Goal: Task Accomplishment & Management: Use online tool/utility

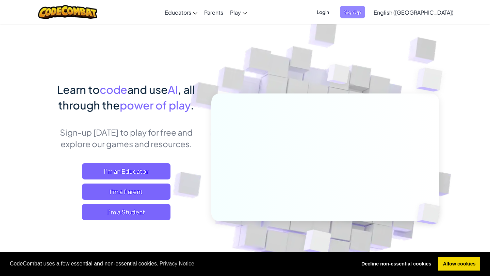
click at [365, 14] on span "Sign Up" at bounding box center [352, 12] width 25 height 13
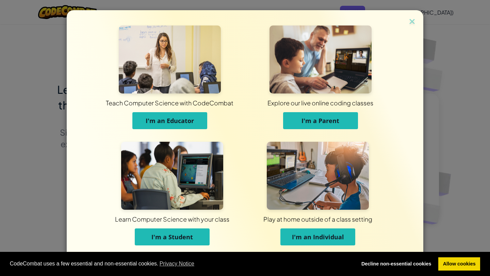
scroll to position [3, 0]
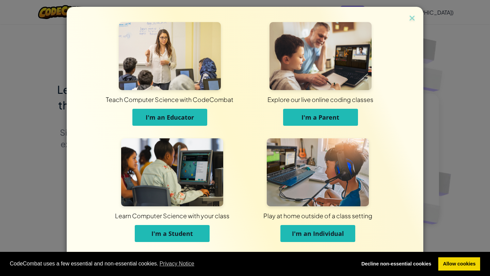
click at [311, 232] on span "I'm an Individual" at bounding box center [318, 234] width 52 height 8
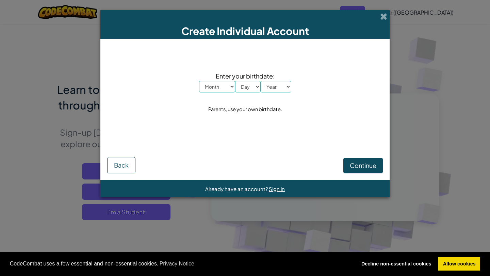
click at [214, 85] on select "Month January February March April May June July August September October Novem…" at bounding box center [217, 87] width 36 height 12
select select "8"
click at [199, 81] on select "Month January February March April May June July August September October Novem…" at bounding box center [217, 87] width 36 height 12
click at [249, 88] on select "Day 1 2 3 4 5 6 7 8 9 10 11 12 13 14 15 16 17 18 19 20 21 22 23 24 25 26 27 28 …" at bounding box center [248, 87] width 26 height 12
select select "31"
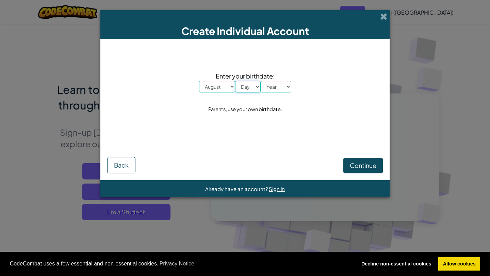
click at [235, 81] on select "Day 1 2 3 4 5 6 7 8 9 10 11 12 13 14 15 16 17 18 19 20 21 22 23 24 25 26 27 28 …" at bounding box center [248, 87] width 26 height 12
click at [274, 86] on select "Year 2025 2024 2023 2022 2021 2020 2019 2018 2017 2016 2015 2014 2013 2012 2011…" at bounding box center [276, 87] width 31 height 12
select select "1991"
click at [261, 81] on select "Year 2025 2024 2023 2022 2021 2020 2019 2018 2017 2016 2015 2014 2013 2012 2011…" at bounding box center [276, 87] width 31 height 12
click at [356, 166] on span "Continue" at bounding box center [363, 166] width 27 height 8
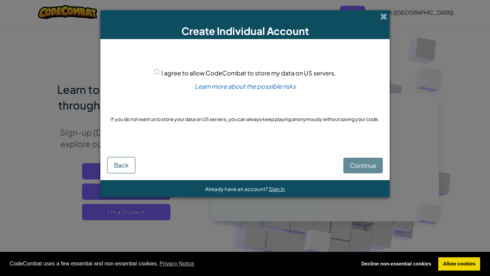
click at [277, 69] on span "I agree to allow CodeCombat to store my data on US servers." at bounding box center [248, 73] width 175 height 8
click at [159, 69] on input "I agree to allow CodeCombat to store my data on US servers." at bounding box center [157, 71] width 4 height 4
checkbox input "true"
click at [357, 166] on span "Continue" at bounding box center [363, 166] width 27 height 8
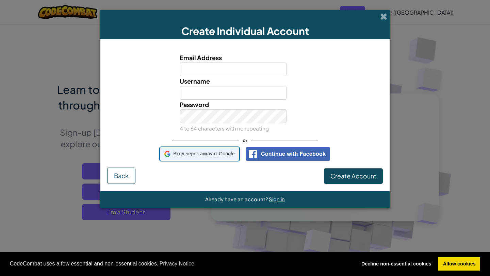
click at [197, 156] on span "Вход через аккаунт Google" at bounding box center [204, 154] width 62 height 10
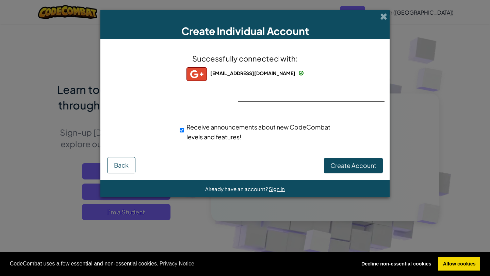
click at [236, 134] on span "Receive announcements about new CodeCombat levels and features!" at bounding box center [259, 132] width 144 height 18
click at [184, 134] on input "Receive announcements about new CodeCombat levels and features!" at bounding box center [182, 131] width 4 height 14
checkbox input "false"
click at [346, 166] on span "Create Account" at bounding box center [353, 166] width 46 height 8
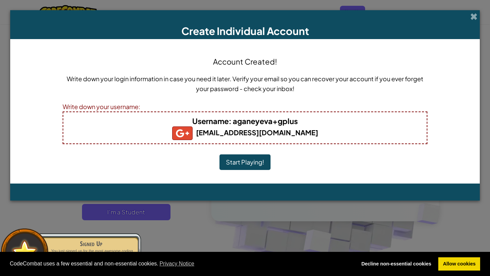
click at [239, 165] on button "Start Playing!" at bounding box center [245, 163] width 51 height 16
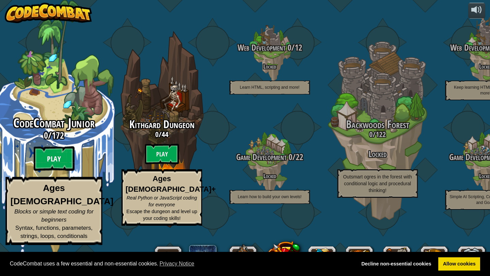
click at [47, 171] on btn "Play" at bounding box center [54, 159] width 41 height 25
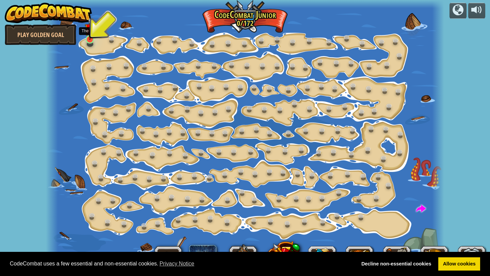
click at [90, 39] on img at bounding box center [90, 28] width 10 height 23
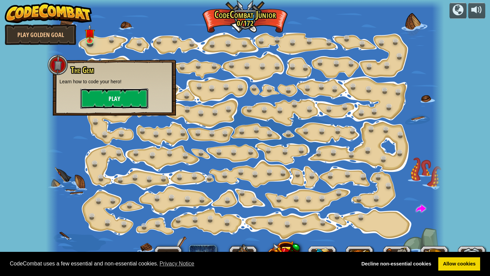
click at [111, 97] on button "Play" at bounding box center [114, 98] width 68 height 20
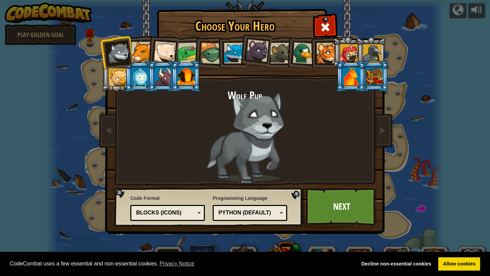
click at [374, 76] on div at bounding box center [375, 76] width 18 height 18
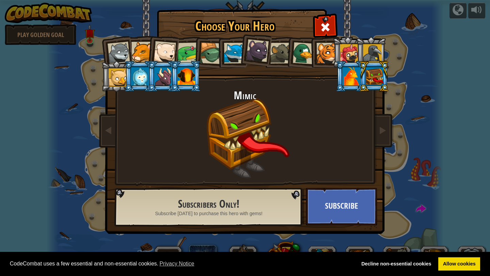
click at [353, 78] on div at bounding box center [352, 76] width 18 height 18
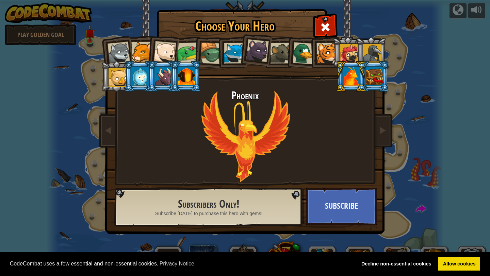
click at [182, 53] on div at bounding box center [188, 53] width 21 height 21
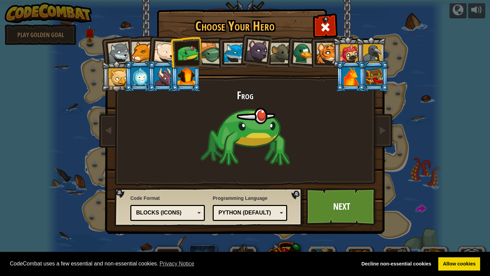
click at [175, 72] on li at bounding box center [186, 76] width 31 height 31
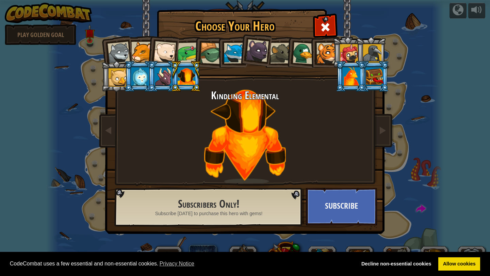
click at [114, 75] on div at bounding box center [118, 77] width 18 height 18
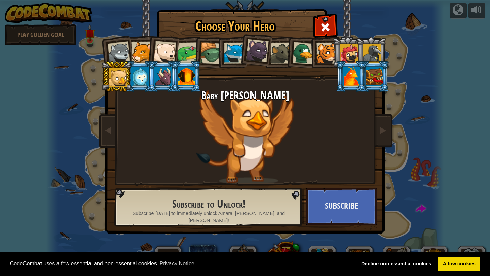
click at [112, 59] on div at bounding box center [119, 53] width 22 height 22
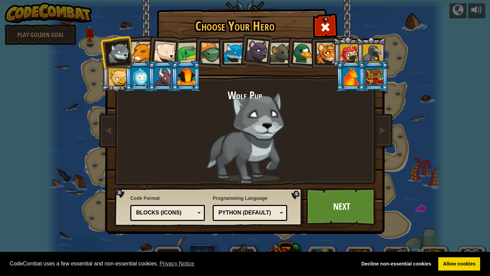
click at [152, 60] on li at bounding box center [162, 50] width 33 height 33
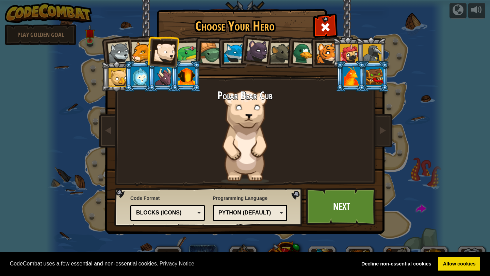
click at [187, 57] on div at bounding box center [188, 53] width 21 height 21
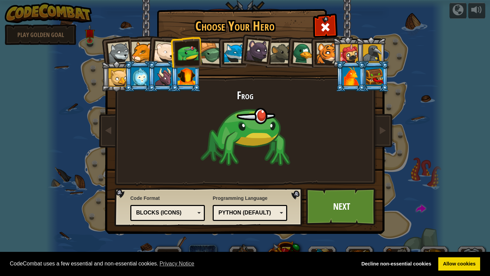
click at [211, 53] on div at bounding box center [211, 54] width 22 height 22
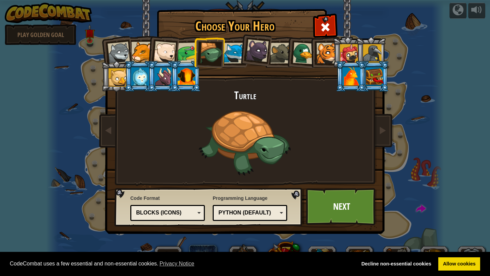
click at [234, 62] on div at bounding box center [234, 53] width 21 height 21
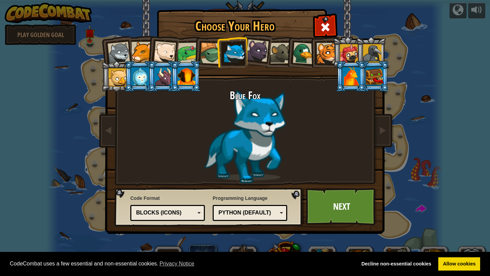
click at [302, 57] on div at bounding box center [304, 53] width 22 height 22
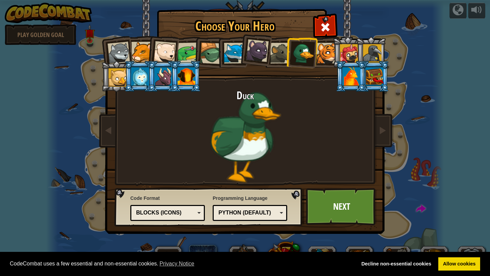
click at [319, 56] on div at bounding box center [327, 53] width 21 height 21
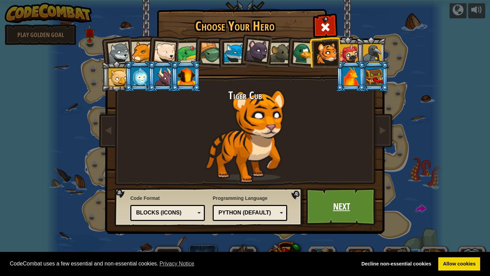
click at [326, 205] on link "Next" at bounding box center [341, 206] width 71 height 37
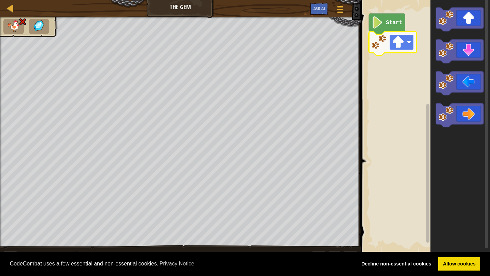
click at [400, 36] on image "Blockly Workspace" at bounding box center [398, 42] width 12 height 12
click at [393, 36] on rect "Blockly Workspace" at bounding box center [401, 42] width 25 height 16
click at [399, 38] on image "Blockly Workspace" at bounding box center [398, 42] width 12 height 12
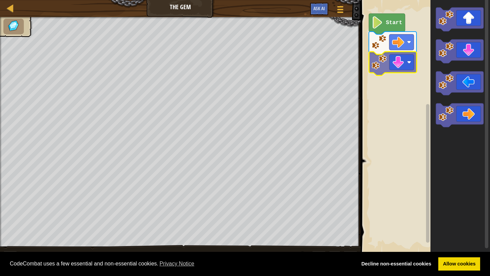
click at [397, 70] on div "Start" at bounding box center [424, 127] width 131 height 261
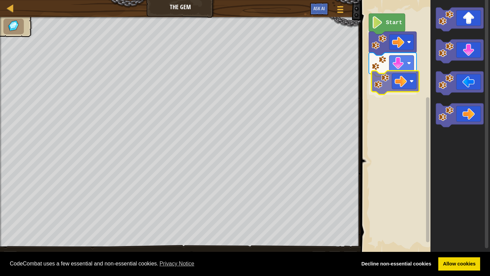
click at [401, 86] on div "Start" at bounding box center [424, 127] width 131 height 261
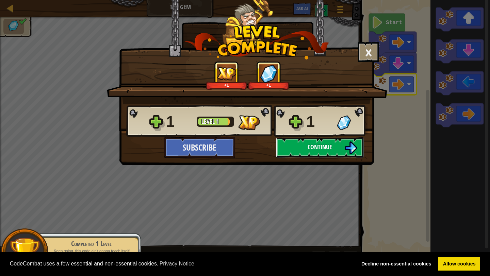
click at [327, 141] on button "Continue" at bounding box center [320, 148] width 88 height 20
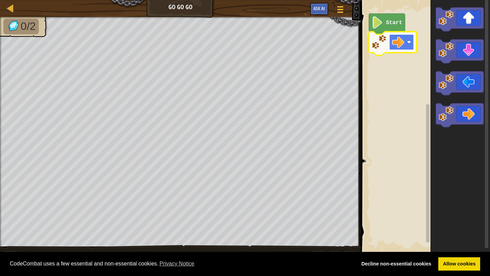
click at [403, 45] on image "Blockly Workspace" at bounding box center [398, 42] width 12 height 12
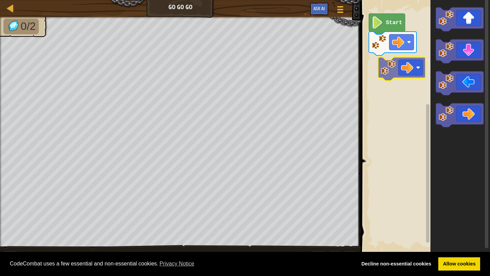
click at [399, 71] on div "Start" at bounding box center [424, 127] width 131 height 261
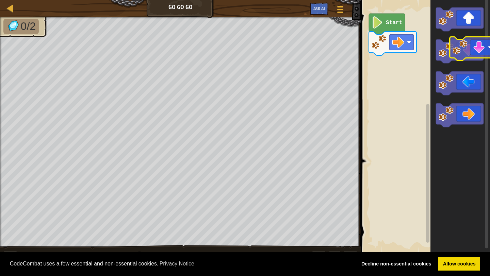
click at [475, 50] on icon "Blockly Workspace" at bounding box center [460, 51] width 48 height 24
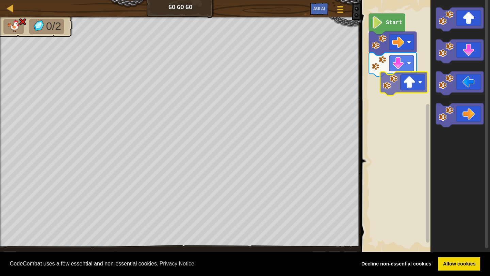
click at [413, 85] on div "Start" at bounding box center [424, 127] width 131 height 261
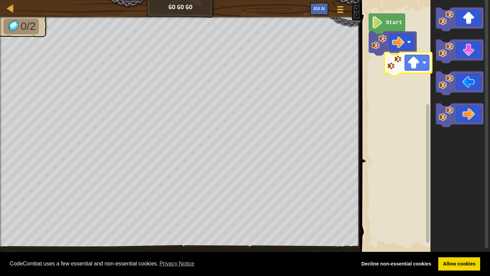
click at [402, 64] on div "Start" at bounding box center [424, 127] width 131 height 261
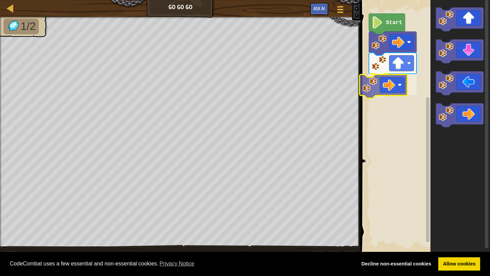
click at [388, 80] on div "Start" at bounding box center [424, 127] width 131 height 261
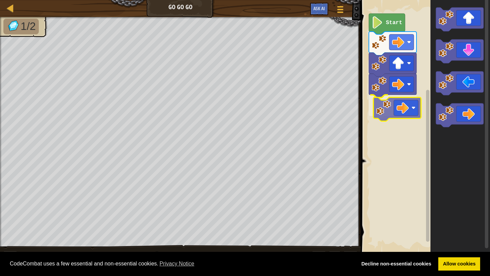
click at [390, 108] on div "Start" at bounding box center [424, 127] width 131 height 261
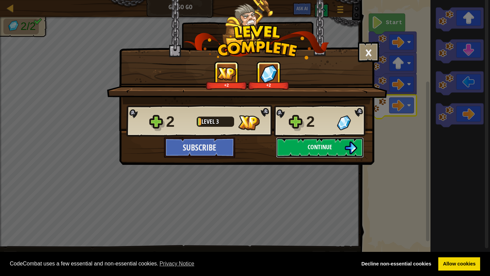
click at [324, 147] on span "Continue" at bounding box center [320, 147] width 25 height 9
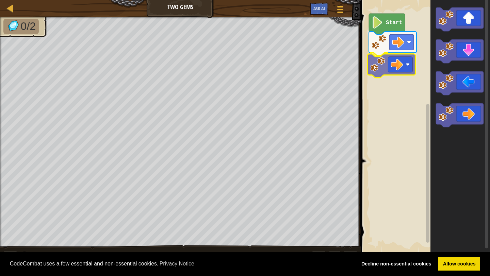
click at [393, 63] on div "Start" at bounding box center [424, 127] width 131 height 261
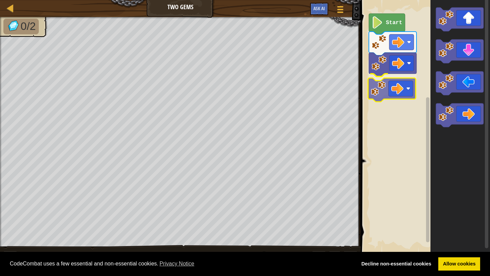
click at [400, 91] on div "Start" at bounding box center [424, 127] width 131 height 261
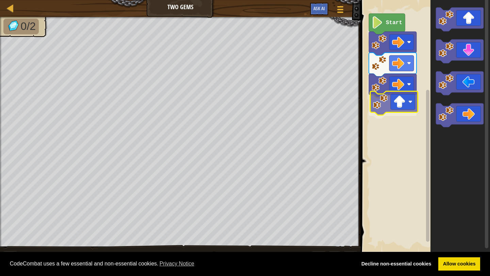
click at [403, 100] on div "Start" at bounding box center [424, 127] width 131 height 261
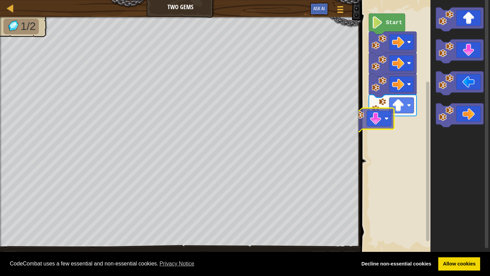
click at [378, 124] on div "Start" at bounding box center [424, 127] width 131 height 261
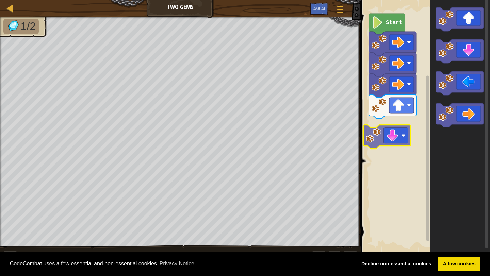
click at [382, 140] on div "Start" at bounding box center [424, 127] width 131 height 261
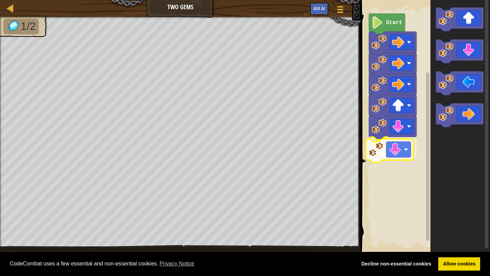
click at [389, 151] on div "Start" at bounding box center [424, 127] width 131 height 261
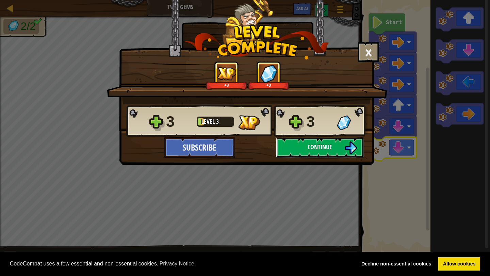
click at [323, 146] on span "Continue" at bounding box center [320, 147] width 25 height 9
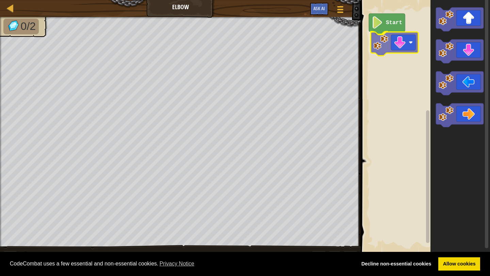
click at [407, 50] on div "Start" at bounding box center [424, 127] width 131 height 261
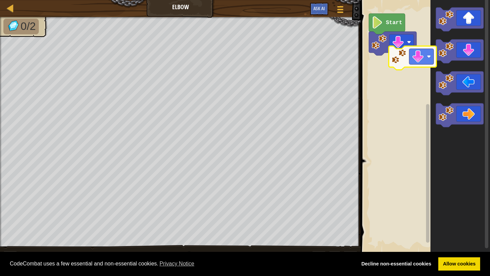
click at [415, 72] on div "Start" at bounding box center [424, 127] width 131 height 261
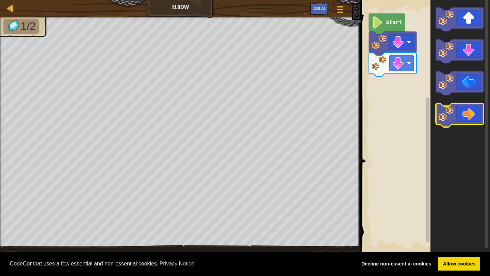
click at [457, 109] on icon "Blockly Workspace" at bounding box center [460, 115] width 48 height 24
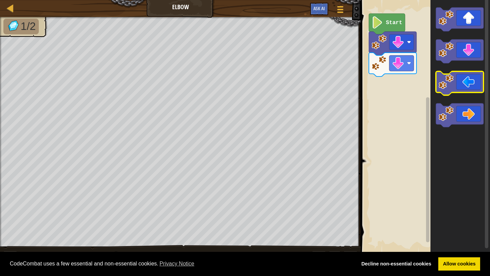
click at [462, 82] on icon "Blockly Workspace" at bounding box center [460, 83] width 48 height 24
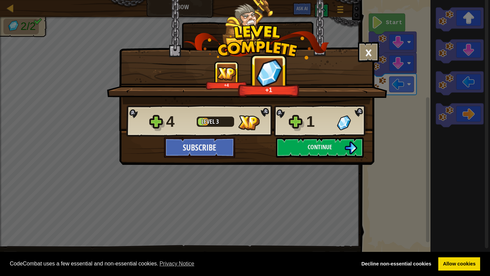
click at [318, 162] on div "× How fun was this level? Tell us more! +4 +1 Reticulating Splines... 4 Level 3…" at bounding box center [246, 82] width 255 height 165
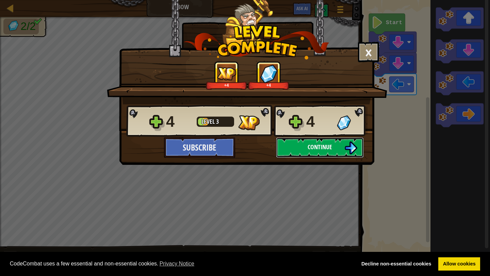
click at [331, 149] on span "Continue" at bounding box center [320, 147] width 25 height 9
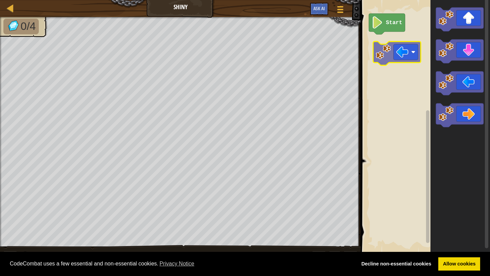
click at [381, 51] on div "Start" at bounding box center [424, 127] width 131 height 261
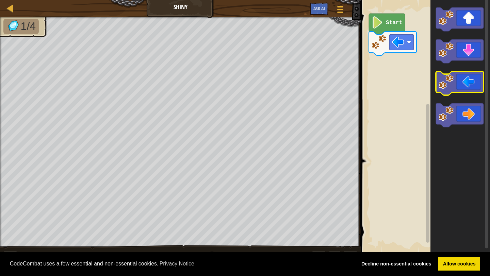
click at [458, 91] on icon "Blockly Workspace" at bounding box center [460, 83] width 48 height 24
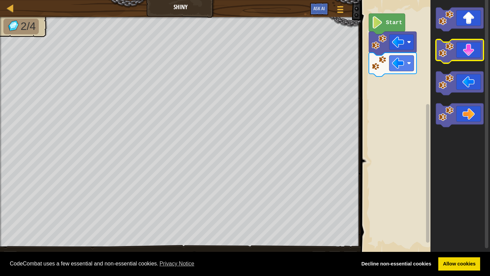
click at [467, 48] on icon "Blockly Workspace" at bounding box center [460, 51] width 48 height 24
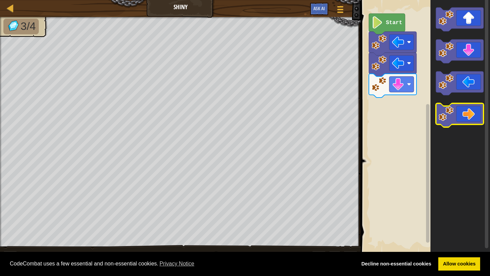
click at [450, 111] on image "Blockly Workspace" at bounding box center [446, 114] width 15 height 15
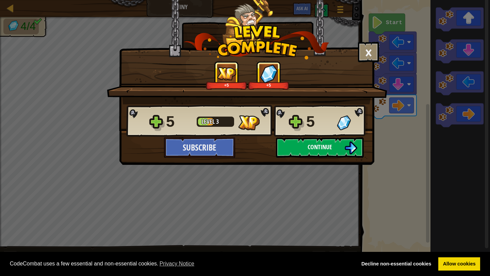
click at [333, 142] on button "Continue" at bounding box center [320, 148] width 88 height 20
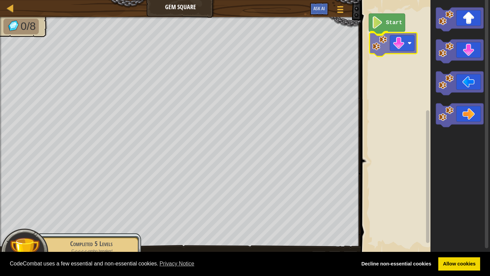
click at [385, 42] on div "Start" at bounding box center [424, 127] width 131 height 261
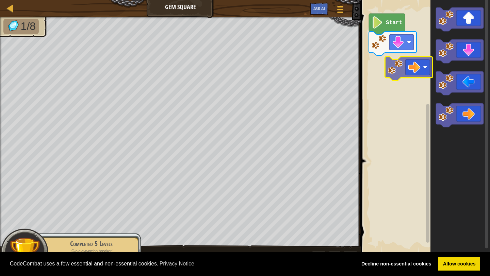
click at [391, 52] on div "Start" at bounding box center [424, 127] width 131 height 261
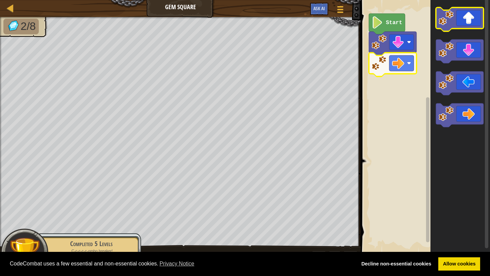
click at [465, 14] on icon "Blockly Workspace" at bounding box center [460, 19] width 48 height 24
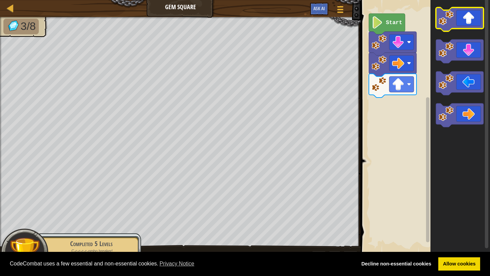
click at [469, 22] on icon "Blockly Workspace" at bounding box center [460, 19] width 48 height 24
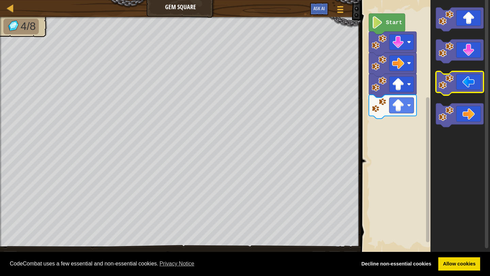
click at [462, 79] on icon "Blockly Workspace" at bounding box center [460, 83] width 48 height 24
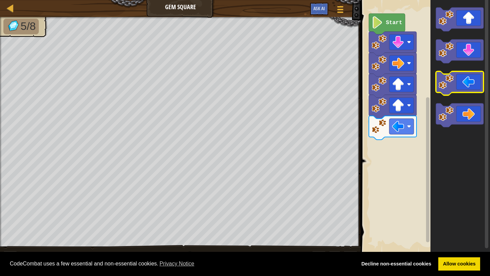
click at [452, 81] on image "Blockly Workspace" at bounding box center [446, 82] width 15 height 15
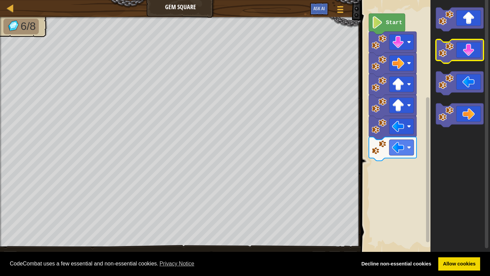
click at [464, 47] on icon "Blockly Workspace" at bounding box center [460, 51] width 48 height 24
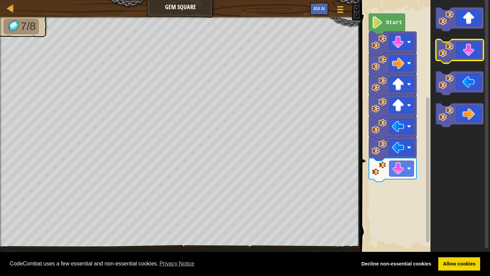
click at [464, 48] on icon "Blockly Workspace" at bounding box center [460, 51] width 48 height 24
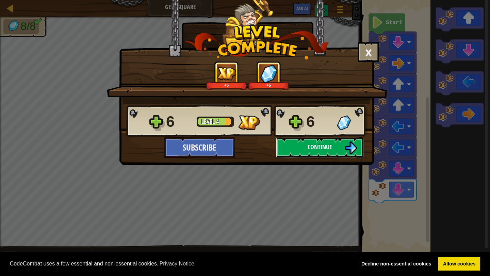
click at [308, 147] on span "Continue" at bounding box center [320, 147] width 25 height 9
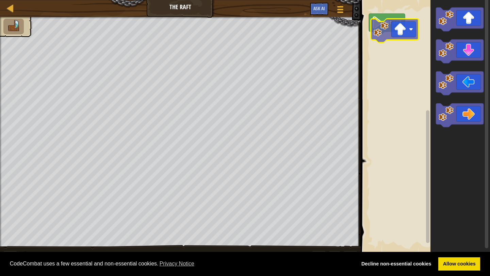
click at [402, 43] on div "Start" at bounding box center [424, 127] width 131 height 261
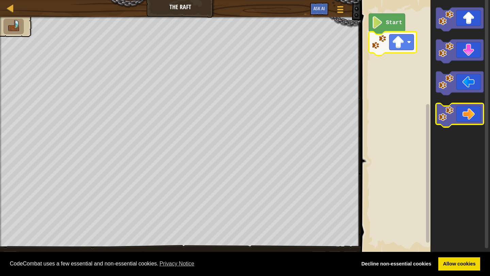
click at [453, 119] on image "Blockly Workspace" at bounding box center [446, 114] width 15 height 15
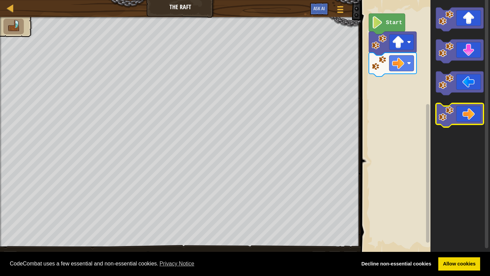
click at [457, 117] on icon "Blockly Workspace" at bounding box center [460, 115] width 48 height 24
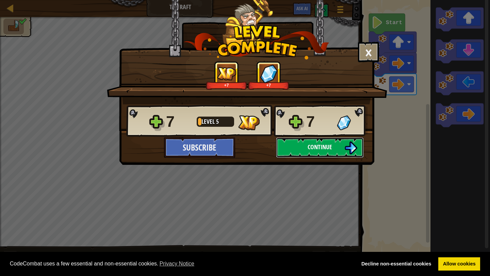
click at [337, 142] on button "Continue" at bounding box center [320, 148] width 88 height 20
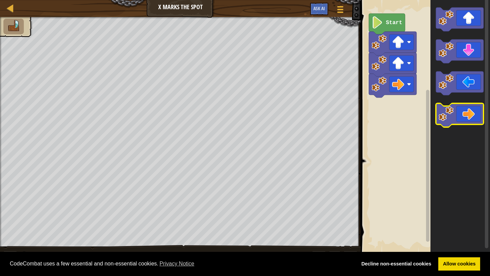
click at [465, 104] on icon "Blockly Workspace" at bounding box center [460, 115] width 48 height 24
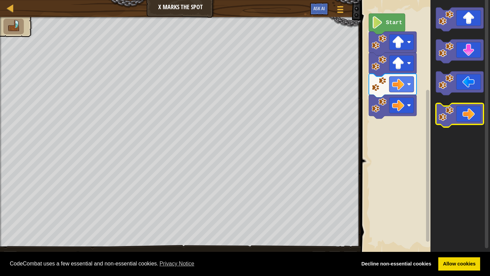
click at [467, 107] on icon "Blockly Workspace" at bounding box center [460, 115] width 48 height 24
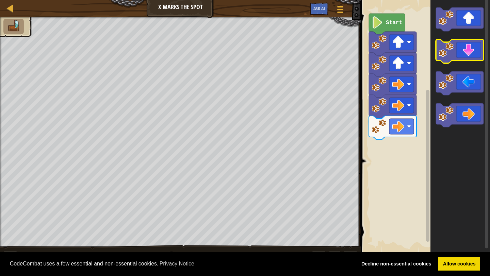
click at [460, 56] on icon "Blockly Workspace" at bounding box center [460, 51] width 48 height 24
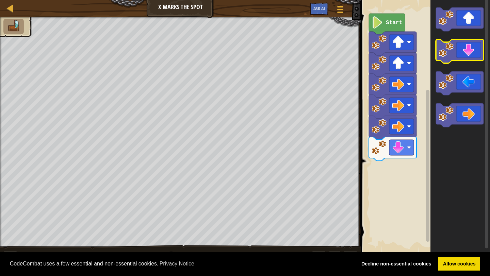
click at [460, 55] on icon "Blockly Workspace" at bounding box center [460, 51] width 48 height 24
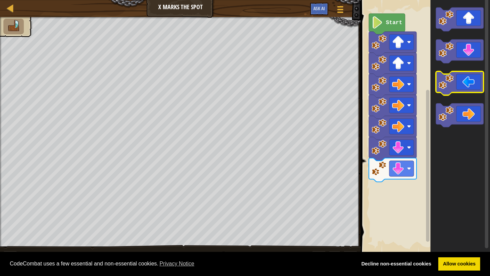
click at [448, 81] on image "Blockly Workspace" at bounding box center [446, 82] width 15 height 15
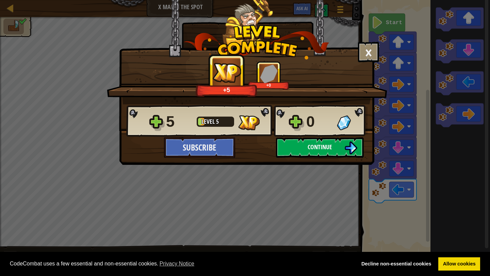
click at [316, 152] on button "Continue" at bounding box center [320, 148] width 88 height 20
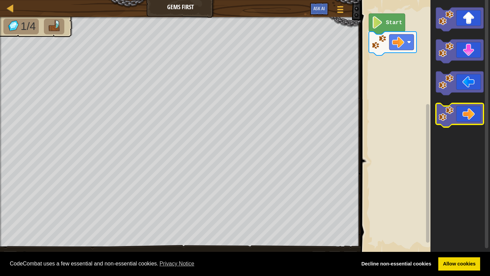
click at [458, 118] on icon "Blockly Workspace" at bounding box center [460, 115] width 48 height 24
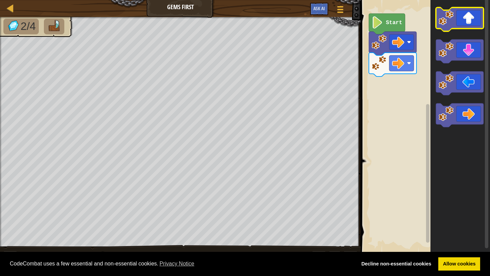
click at [459, 16] on icon "Blockly Workspace" at bounding box center [460, 19] width 48 height 24
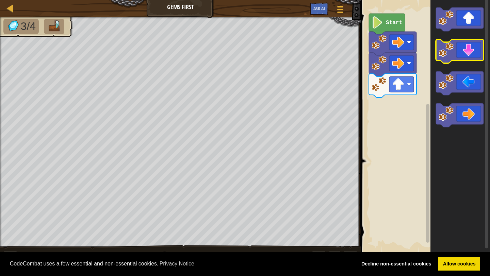
click at [461, 59] on icon "Blockly Workspace" at bounding box center [460, 51] width 48 height 24
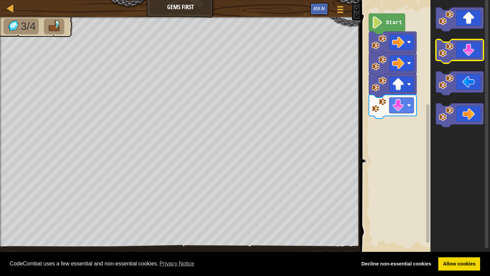
click at [461, 59] on icon "Blockly Workspace" at bounding box center [460, 51] width 48 height 24
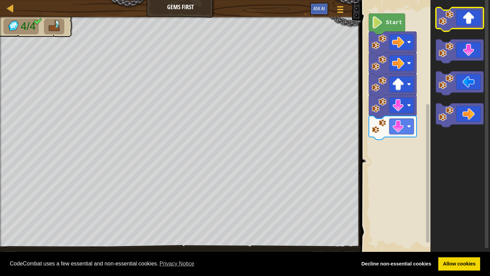
click at [465, 22] on icon "Blockly Workspace" at bounding box center [460, 19] width 48 height 24
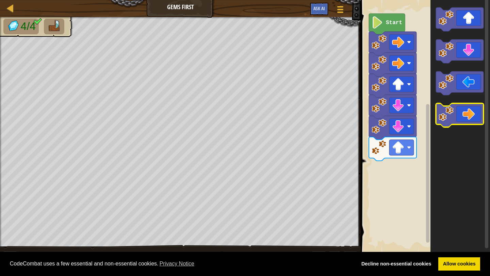
click at [463, 122] on icon "Blockly Workspace" at bounding box center [460, 115] width 48 height 24
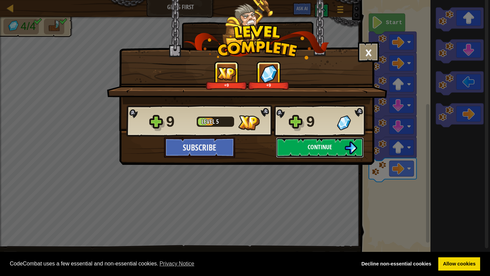
click at [307, 143] on button "Continue" at bounding box center [320, 148] width 88 height 20
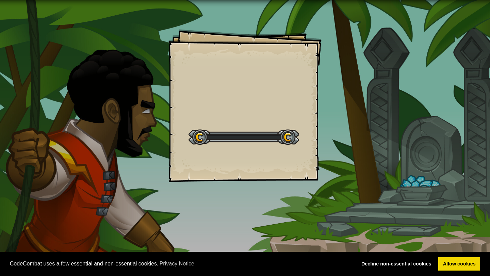
click at [307, 143] on div "Goals Start Level Error loading from server. Try refreshing the page. You'll ne…" at bounding box center [244, 105] width 153 height 153
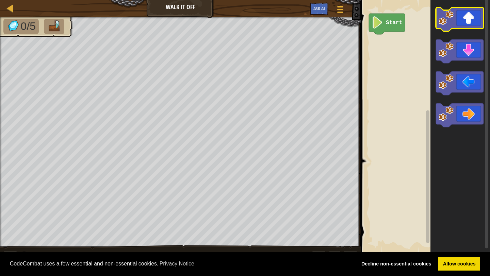
click at [469, 28] on icon "Blockly Workspace" at bounding box center [460, 19] width 48 height 24
click at [468, 18] on icon "Blockly Workspace" at bounding box center [460, 19] width 48 height 24
click at [468, 19] on icon "Blockly Workspace" at bounding box center [460, 19] width 48 height 24
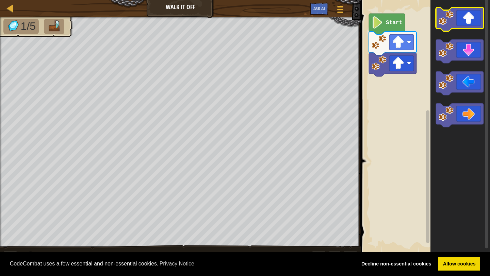
click at [468, 19] on icon "Blockly Workspace" at bounding box center [460, 19] width 48 height 24
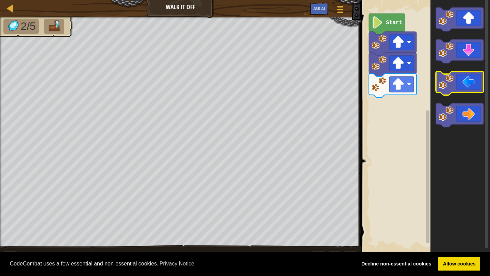
click at [444, 83] on image "Blockly Workspace" at bounding box center [446, 82] width 15 height 15
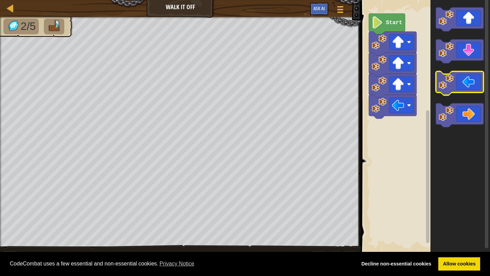
click at [444, 83] on image "Blockly Workspace" at bounding box center [446, 82] width 15 height 15
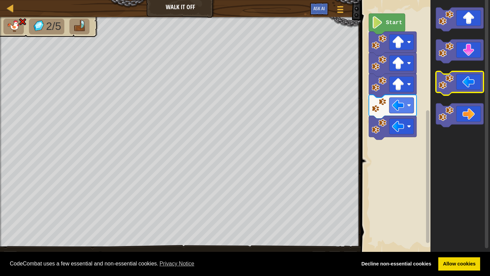
click at [444, 83] on image "Blockly Workspace" at bounding box center [446, 82] width 15 height 15
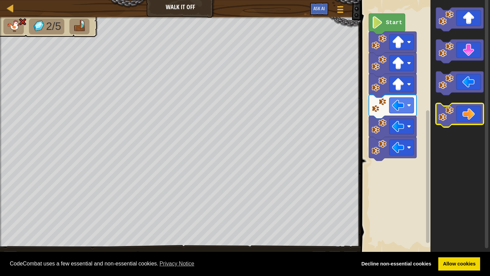
click at [466, 120] on icon "Blockly Workspace" at bounding box center [460, 115] width 48 height 24
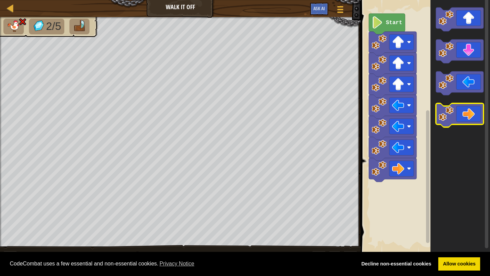
click at [466, 120] on icon "Blockly Workspace" at bounding box center [460, 115] width 48 height 24
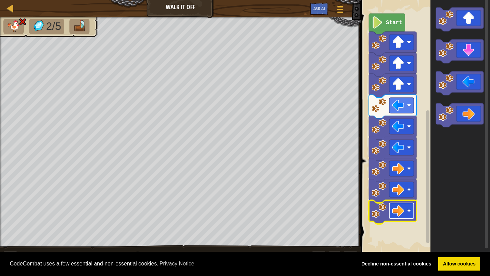
click at [399, 215] on image "Blockly Workspace" at bounding box center [398, 211] width 12 height 12
click at [423, 230] on rect "Blockly Workspace" at bounding box center [424, 127] width 131 height 261
click at [394, 26] on text "Start" at bounding box center [394, 23] width 16 height 6
click at [402, 20] on icon "Blockly Workspace" at bounding box center [387, 24] width 36 height 21
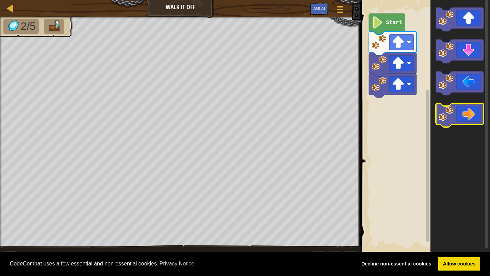
click at [458, 124] on icon "Blockly Workspace" at bounding box center [460, 115] width 48 height 24
click at [459, 124] on icon "Blockly Workspace" at bounding box center [460, 115] width 48 height 24
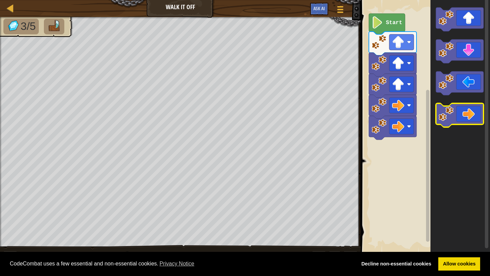
click at [459, 124] on icon "Blockly Workspace" at bounding box center [460, 115] width 48 height 24
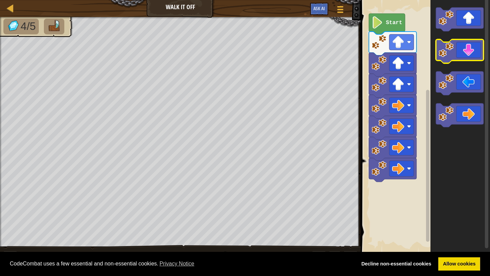
click at [452, 58] on icon "Blockly Workspace" at bounding box center [460, 51] width 48 height 24
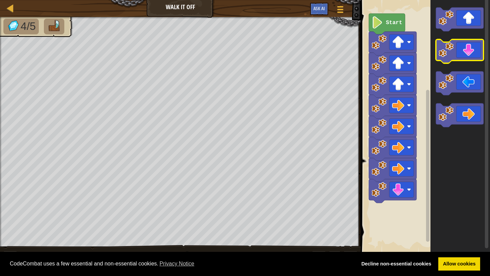
click at [452, 58] on icon "Blockly Workspace" at bounding box center [460, 51] width 48 height 24
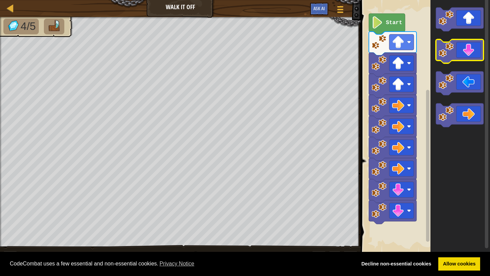
click at [452, 58] on icon "Blockly Workspace" at bounding box center [460, 51] width 48 height 24
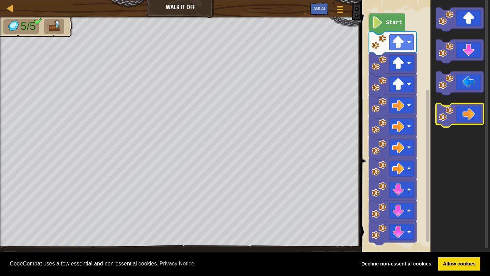
click at [463, 110] on icon "Blockly Workspace" at bounding box center [460, 115] width 48 height 24
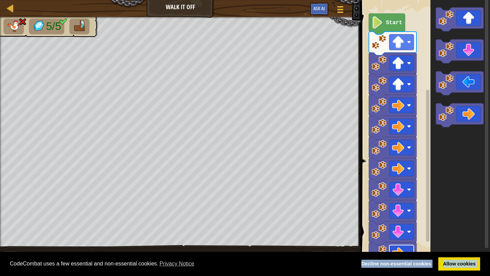
drag, startPoint x: 381, startPoint y: 253, endPoint x: 400, endPoint y: 251, distance: 19.2
click at [401, 0] on body "Cookie Policy CodeCombat uses a few essential and non-essential cookies. Privac…" at bounding box center [245, 0] width 490 height 0
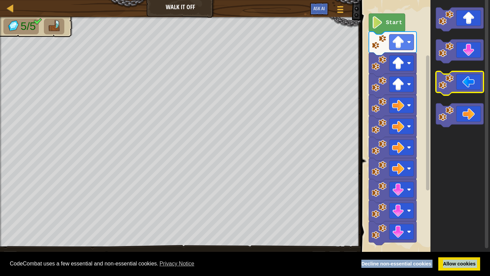
click at [449, 91] on icon "Blockly Workspace" at bounding box center [460, 83] width 48 height 24
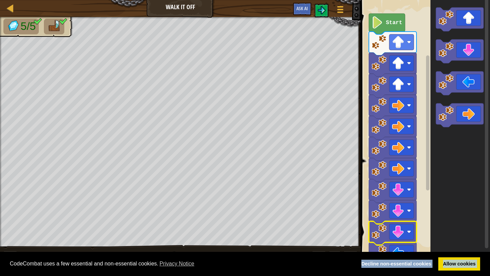
click at [415, 226] on icon "Blockly Workspace" at bounding box center [393, 234] width 48 height 24
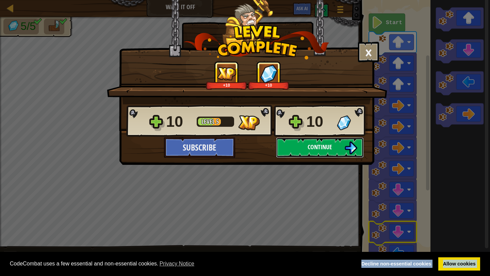
click at [324, 146] on span "Continue" at bounding box center [320, 147] width 25 height 9
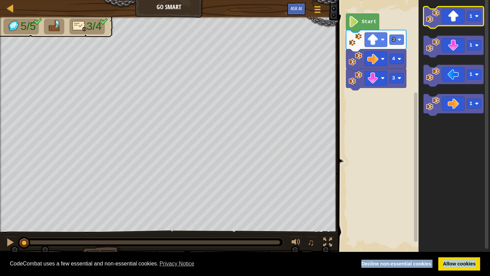
click at [445, 14] on icon "Blockly Workspace" at bounding box center [454, 17] width 60 height 22
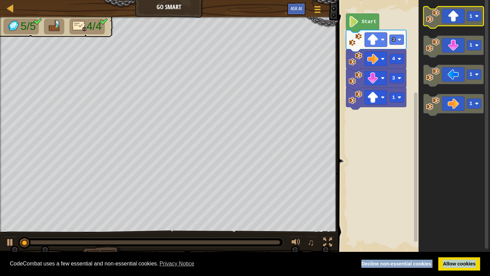
click at [445, 15] on icon "Blockly Workspace" at bounding box center [454, 17] width 60 height 22
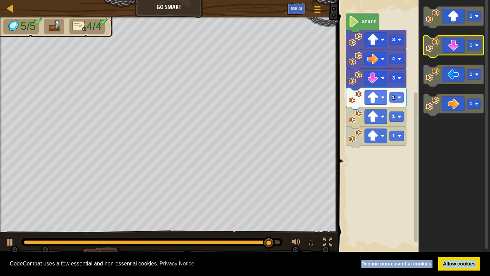
click at [459, 46] on icon "Blockly Workspace" at bounding box center [454, 47] width 60 height 22
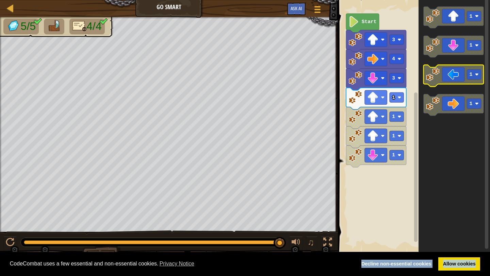
click at [439, 70] on image "Blockly Workspace" at bounding box center [433, 75] width 14 height 14
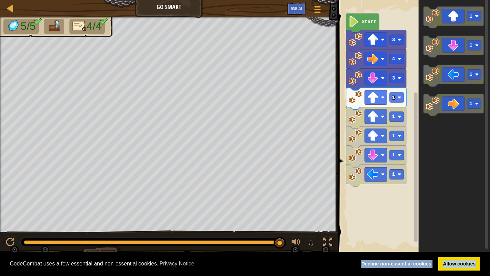
click at [347, 193] on rect "Blockly Workspace" at bounding box center [413, 127] width 154 height 261
click at [362, 20] on text "Start" at bounding box center [369, 21] width 15 height 5
click at [377, 220] on rect "Blockly Workspace" at bounding box center [413, 127] width 154 height 261
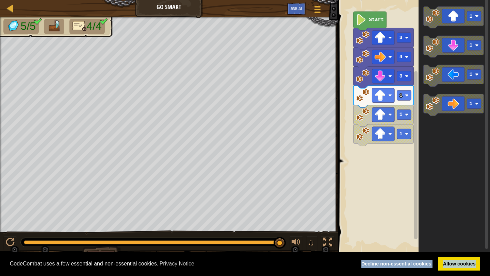
click at [380, 145] on rect "Blockly Workspace" at bounding box center [413, 127] width 154 height 261
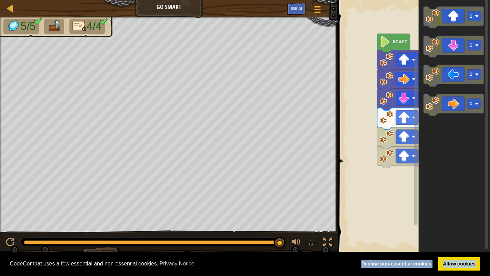
click at [407, 166] on rect "Blockly Workspace" at bounding box center [413, 127] width 154 height 261
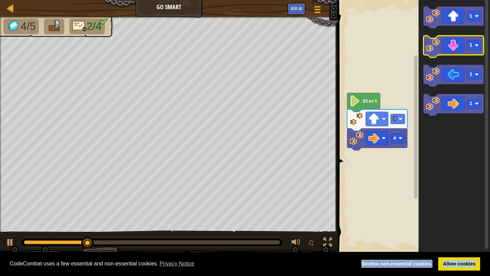
click at [461, 43] on icon "Blockly Workspace" at bounding box center [454, 47] width 60 height 22
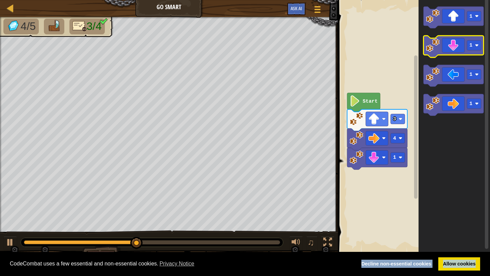
click at [461, 43] on icon "Blockly Workspace" at bounding box center [454, 47] width 60 height 22
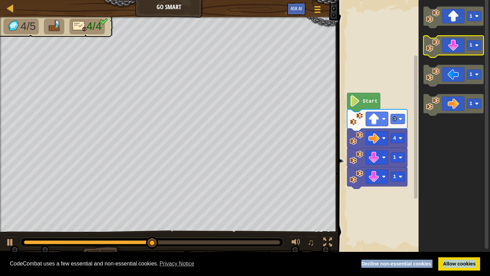
click at [462, 43] on icon "Blockly Workspace" at bounding box center [454, 47] width 60 height 22
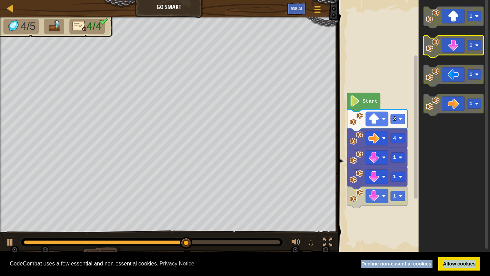
click at [462, 45] on icon "Blockly Workspace" at bounding box center [454, 47] width 60 height 22
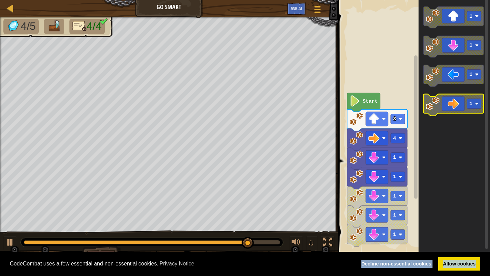
click at [443, 107] on icon "Blockly Workspace" at bounding box center [454, 105] width 60 height 22
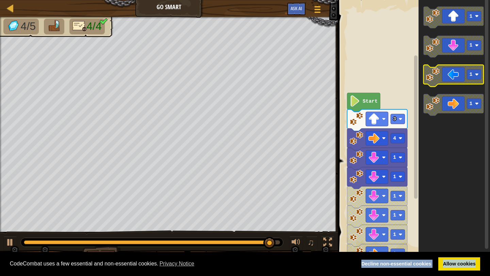
click at [436, 83] on icon "Blockly Workspace" at bounding box center [454, 76] width 60 height 22
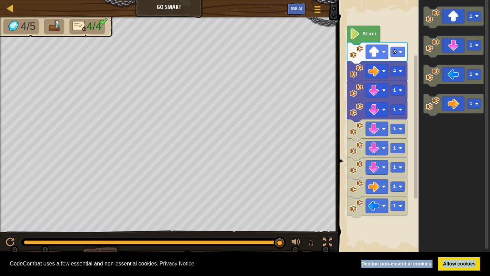
click at [416, 212] on rect "Blockly Workspace" at bounding box center [416, 124] width 5 height 255
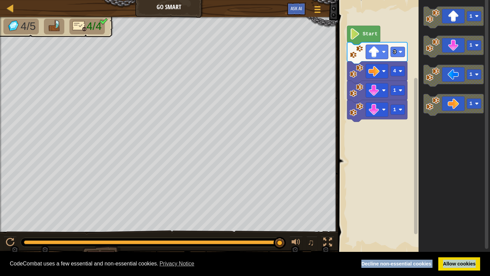
click at [435, 130] on icon "1 1 1 1" at bounding box center [454, 127] width 71 height 261
click at [454, 84] on icon "Blockly Workspace" at bounding box center [454, 76] width 60 height 22
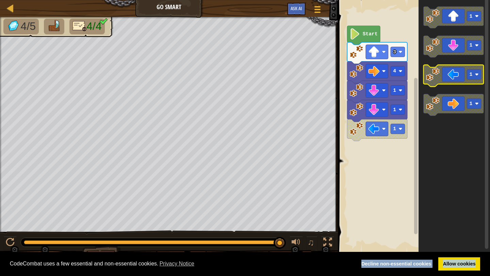
click at [456, 81] on icon "Blockly Workspace" at bounding box center [454, 76] width 60 height 22
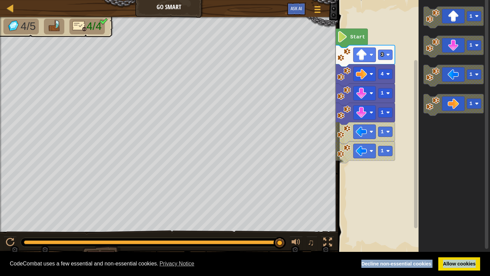
click at [383, 152] on rect "Blockly Workspace" at bounding box center [413, 127] width 154 height 261
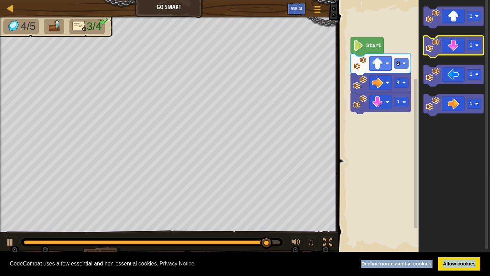
click at [429, 41] on image "Blockly Workspace" at bounding box center [433, 45] width 14 height 14
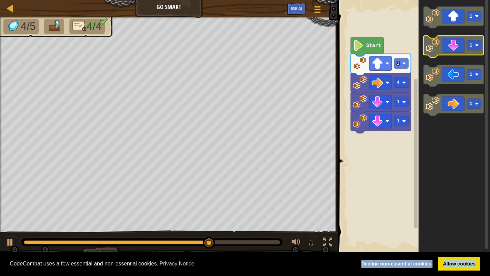
click at [431, 43] on image "Blockly Workspace" at bounding box center [433, 45] width 14 height 14
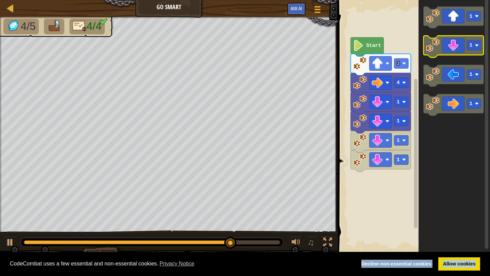
click at [431, 43] on image "Blockly Workspace" at bounding box center [433, 45] width 14 height 14
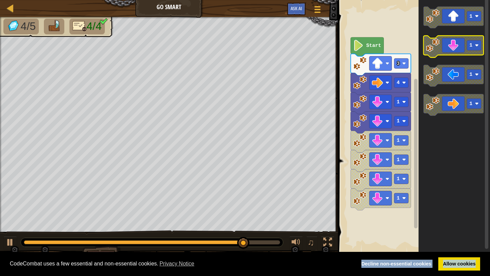
click at [431, 43] on image "Blockly Workspace" at bounding box center [433, 45] width 14 height 14
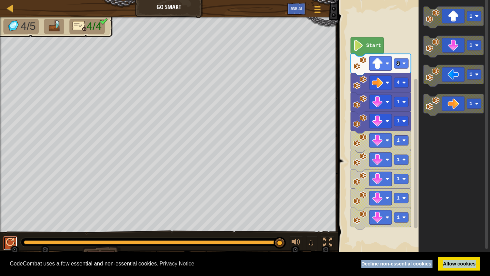
click at [9, 246] on div at bounding box center [10, 242] width 9 height 9
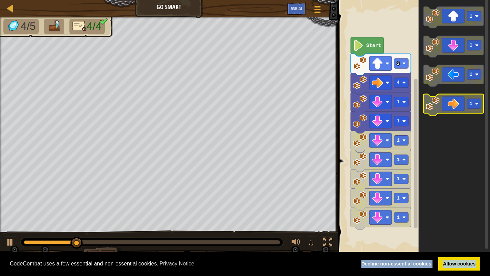
click at [449, 105] on icon "Blockly Workspace" at bounding box center [454, 105] width 60 height 22
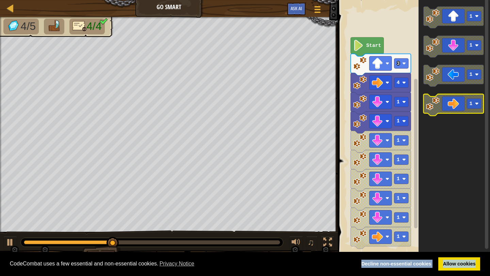
click at [440, 107] on icon "Blockly Workspace" at bounding box center [454, 105] width 60 height 22
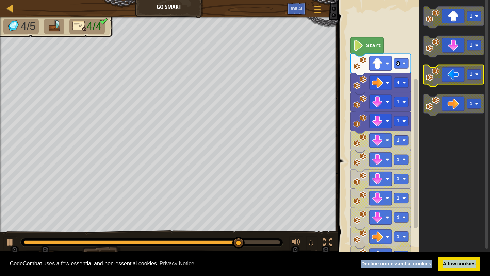
click at [444, 82] on icon "Blockly Workspace" at bounding box center [454, 76] width 60 height 22
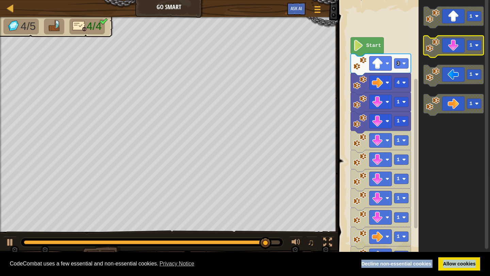
click at [452, 50] on icon "Blockly Workspace" at bounding box center [454, 47] width 60 height 22
click at [449, 51] on icon "Blockly Workspace" at bounding box center [454, 47] width 60 height 22
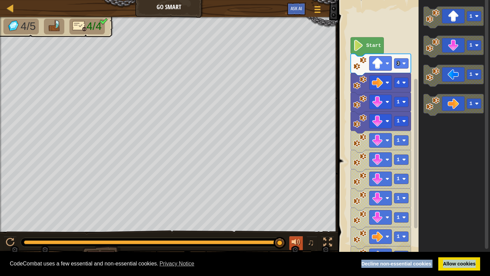
click at [293, 244] on div at bounding box center [296, 242] width 9 height 9
click at [362, 42] on image "Blockly Workspace" at bounding box center [358, 45] width 11 height 11
click at [362, 47] on image "Blockly Workspace" at bounding box center [358, 45] width 11 height 11
click at [368, 51] on icon "Blockly Workspace" at bounding box center [367, 46] width 33 height 19
click at [454, 263] on link "Allow cookies" at bounding box center [459, 265] width 42 height 14
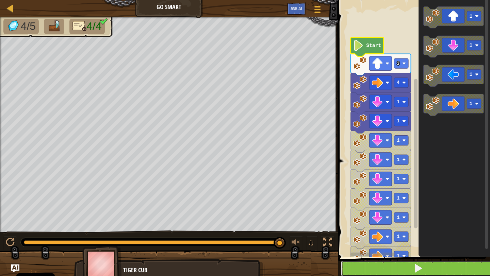
click at [455, 262] on button at bounding box center [418, 269] width 154 height 16
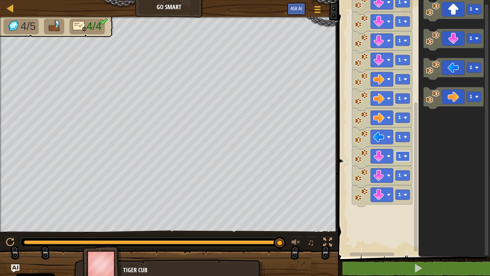
click at [405, 159] on rect "Blockly Workspace" at bounding box center [403, 156] width 14 height 10
click at [355, 177] on image "Blockly Workspace" at bounding box center [362, 176] width 14 height 14
click at [356, 177] on image "Blockly Workspace" at bounding box center [362, 176] width 14 height 14
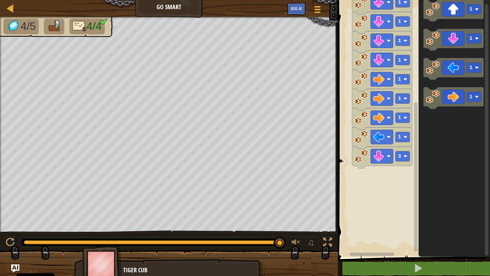
click at [398, 259] on span at bounding box center [415, 119] width 158 height 285
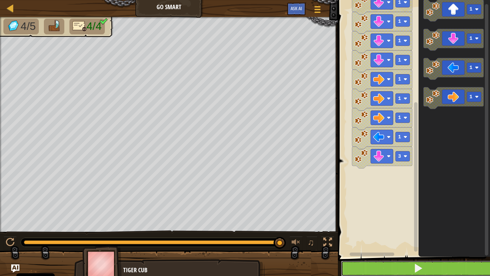
click at [398, 261] on button at bounding box center [418, 269] width 154 height 16
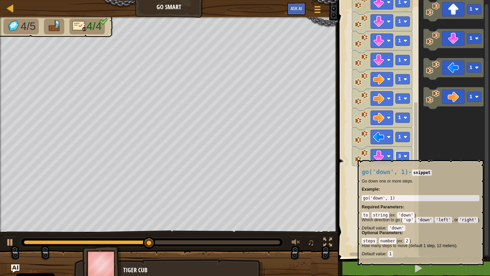
click at [402, 157] on rect "Blockly Workspace" at bounding box center [403, 156] width 14 height 10
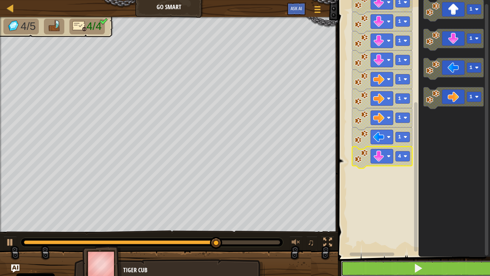
click at [397, 268] on button at bounding box center [418, 269] width 154 height 16
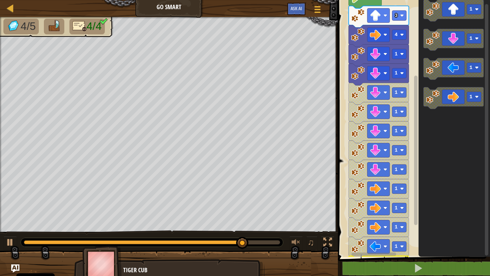
click at [360, 94] on image "Blockly Workspace" at bounding box center [358, 93] width 14 height 14
click at [361, 94] on image "Blockly Workspace" at bounding box center [358, 93] width 14 height 14
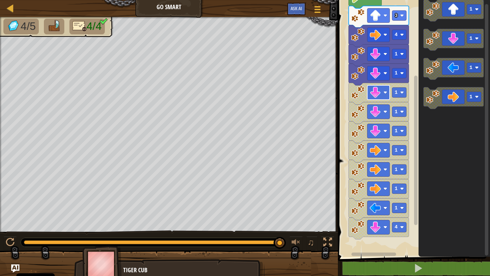
click at [370, 92] on image "Blockly Workspace" at bounding box center [375, 92] width 11 height 11
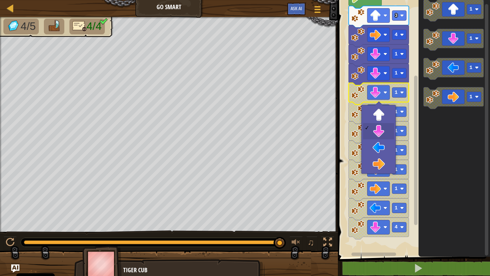
click at [366, 93] on icon "Blockly Workspace" at bounding box center [379, 94] width 60 height 22
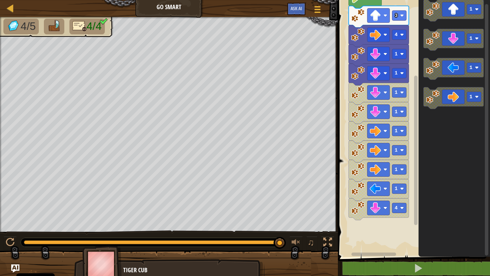
click at [363, 98] on image "Blockly Workspace" at bounding box center [358, 93] width 14 height 14
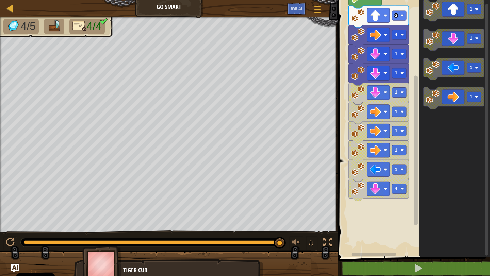
click at [359, 100] on icon "Blockly Workspace" at bounding box center [379, 94] width 60 height 22
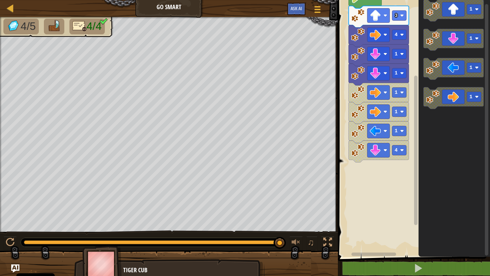
click at [359, 100] on icon "Blockly Workspace" at bounding box center [379, 94] width 60 height 22
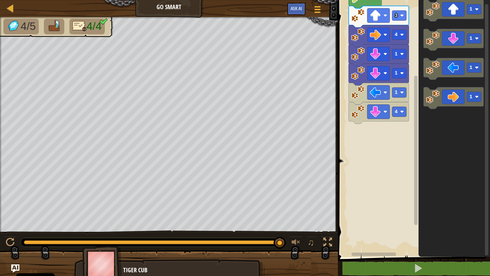
click at [359, 100] on icon "Blockly Workspace" at bounding box center [379, 94] width 60 height 22
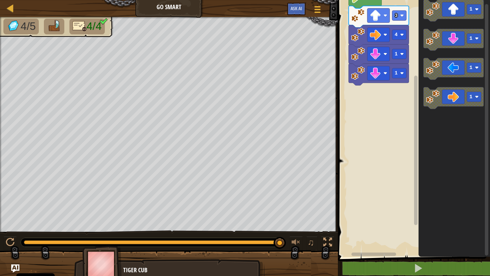
click at [353, 76] on image "Blockly Workspace" at bounding box center [358, 73] width 14 height 14
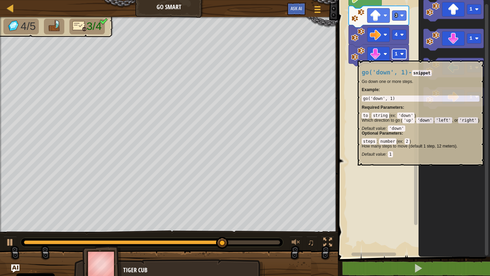
click at [402, 57] on rect "Blockly Workspace" at bounding box center [399, 54] width 14 height 10
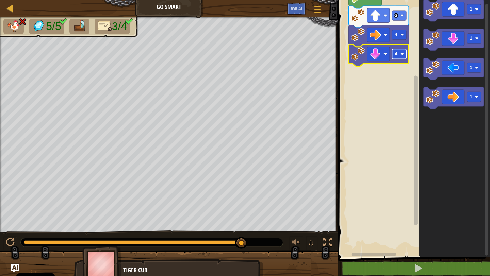
click at [401, 56] on rect "Blockly Workspace" at bounding box center [399, 54] width 14 height 10
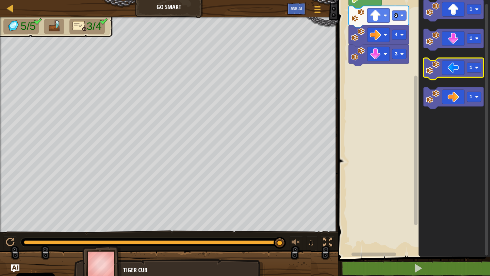
click at [438, 76] on icon "Blockly Workspace" at bounding box center [454, 69] width 60 height 22
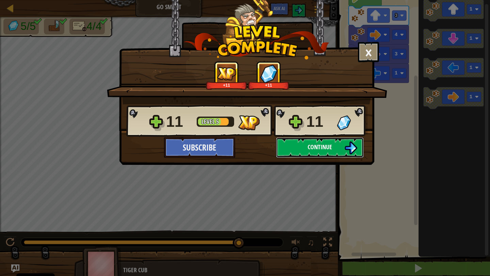
click at [313, 143] on button "Continue" at bounding box center [320, 148] width 88 height 20
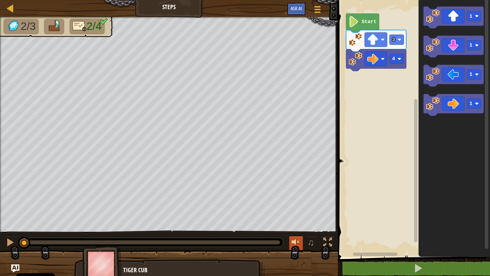
click at [293, 243] on div at bounding box center [296, 242] width 9 height 9
click at [297, 238] on div at bounding box center [296, 242] width 9 height 9
click at [457, 45] on icon "Blockly Workspace" at bounding box center [454, 47] width 60 height 22
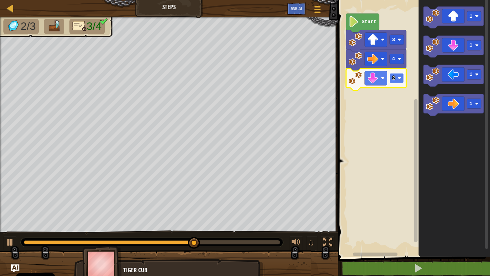
click at [391, 82] on rect "Blockly Workspace" at bounding box center [397, 78] width 14 height 10
click at [394, 79] on text "1" at bounding box center [393, 78] width 3 height 5
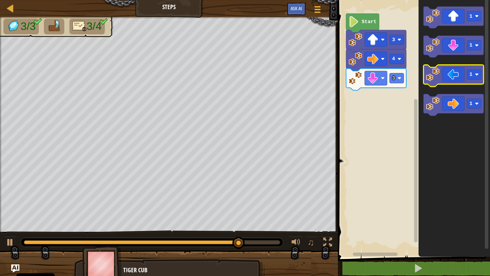
click at [447, 76] on icon "Blockly Workspace" at bounding box center [454, 76] width 60 height 22
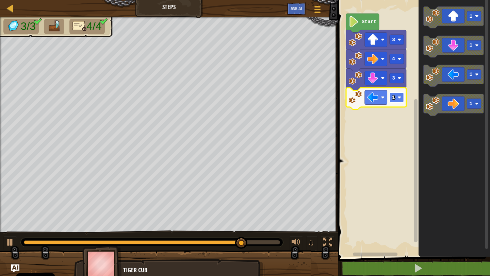
click at [393, 97] on text "1" at bounding box center [393, 97] width 3 height 5
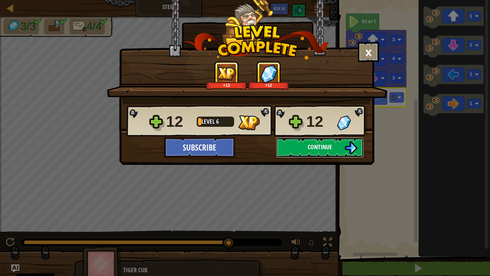
click at [323, 142] on button "Continue" at bounding box center [320, 148] width 88 height 20
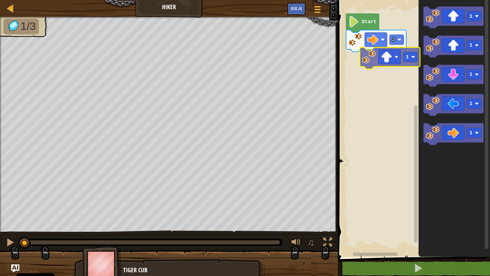
click at [369, 56] on div "2 Start 1 1 1 1 1 1" at bounding box center [413, 127] width 154 height 261
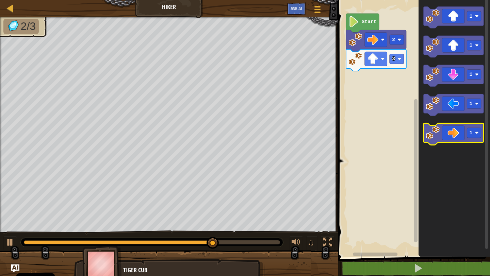
click at [442, 136] on icon "Blockly Workspace" at bounding box center [454, 135] width 60 height 22
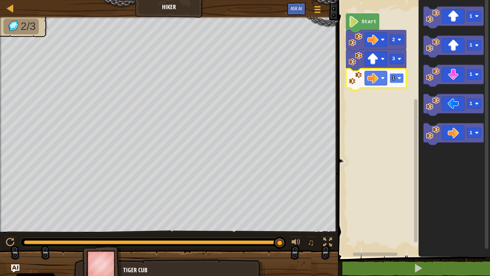
click at [399, 80] on image "Blockly Workspace" at bounding box center [400, 78] width 4 height 4
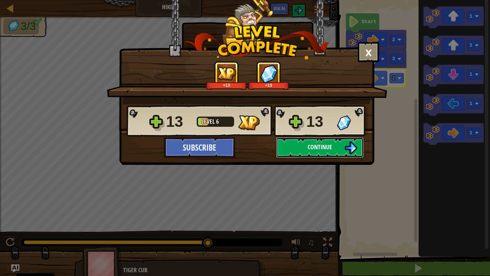
click at [334, 154] on button "Continue" at bounding box center [320, 148] width 88 height 20
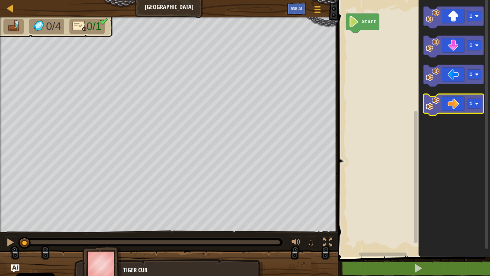
click at [452, 98] on icon "Blockly Workspace" at bounding box center [454, 105] width 60 height 22
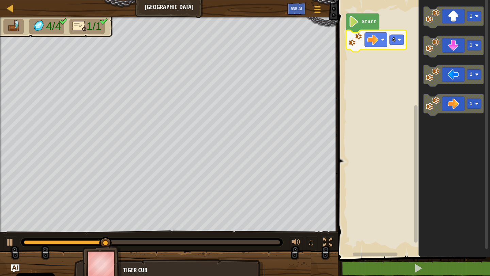
click at [388, 38] on icon "Blockly Workspace" at bounding box center [376, 41] width 60 height 22
click at [390, 40] on rect "Blockly Workspace" at bounding box center [397, 40] width 14 height 10
click at [394, 41] on text "1" at bounding box center [393, 39] width 3 height 5
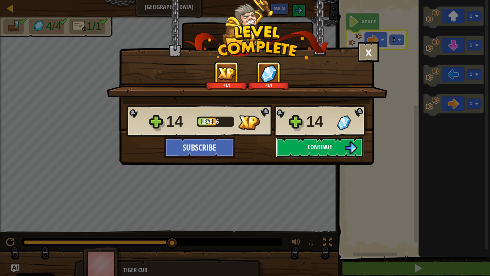
click at [310, 143] on span "Continue" at bounding box center [320, 147] width 25 height 9
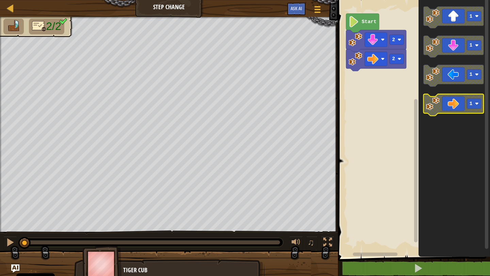
click at [443, 101] on icon "Blockly Workspace" at bounding box center [454, 105] width 60 height 22
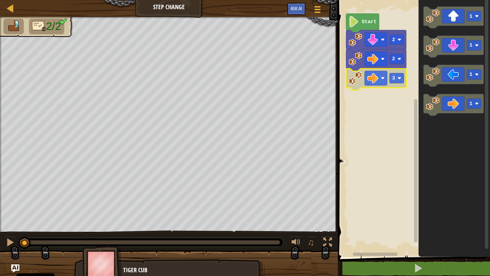
click at [370, 20] on text "Start" at bounding box center [369, 21] width 15 height 5
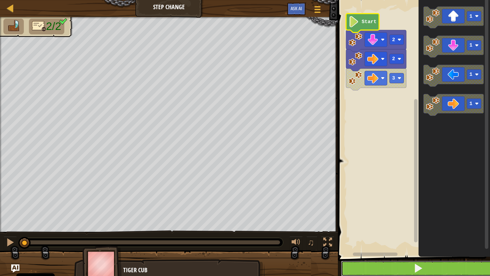
click at [368, 267] on button at bounding box center [418, 269] width 154 height 16
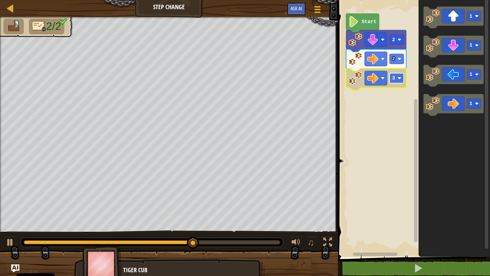
click at [399, 80] on image "Blockly Workspace" at bounding box center [400, 78] width 4 height 4
click at [377, 78] on image "Blockly Workspace" at bounding box center [372, 78] width 11 height 11
click at [397, 81] on rect "Blockly Workspace" at bounding box center [397, 78] width 14 height 10
click at [398, 82] on rect "Blockly Workspace" at bounding box center [397, 78] width 14 height 10
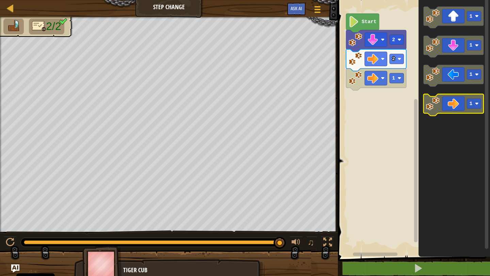
click at [457, 105] on icon "Blockly Workspace" at bounding box center [454, 105] width 60 height 22
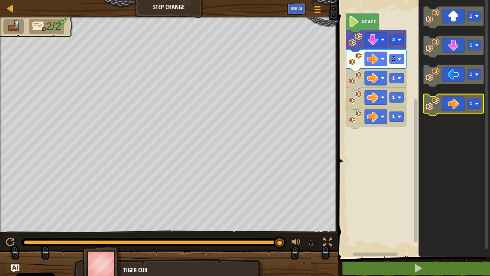
click at [457, 105] on icon "Blockly Workspace" at bounding box center [454, 105] width 60 height 22
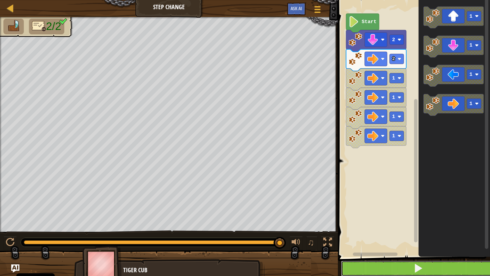
click at [369, 264] on button at bounding box center [418, 269] width 154 height 16
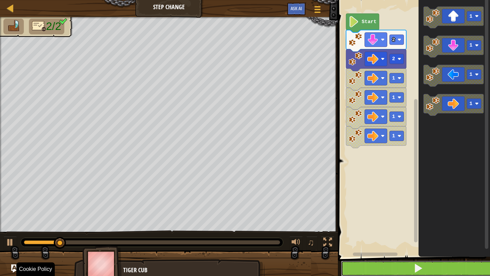
click at [372, 270] on button at bounding box center [418, 269] width 154 height 16
click at [371, 270] on button at bounding box center [418, 269] width 154 height 16
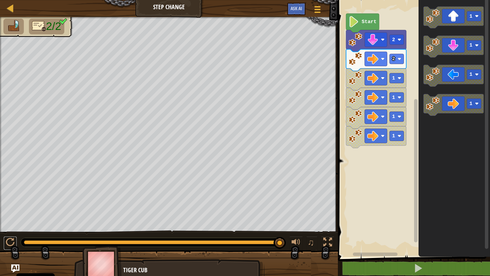
click at [3, 237] on button at bounding box center [10, 244] width 14 height 14
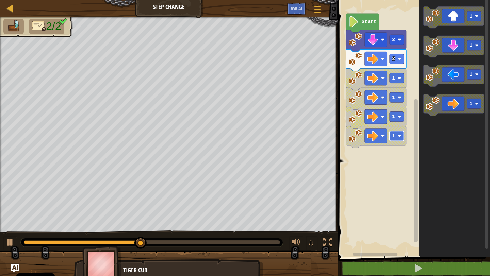
click at [400, 136] on image "Blockly Workspace" at bounding box center [400, 136] width 4 height 4
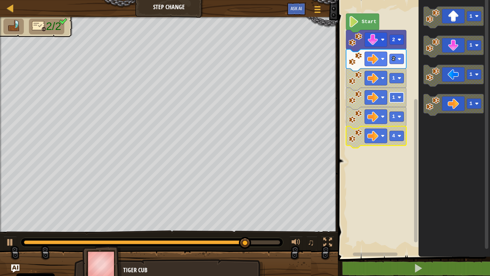
click at [398, 97] on image "Blockly Workspace" at bounding box center [400, 98] width 4 height 4
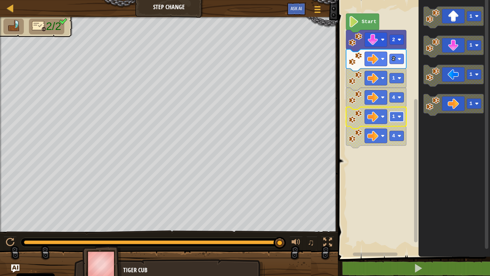
click at [396, 119] on rect "Blockly Workspace" at bounding box center [397, 117] width 14 height 10
click at [394, 81] on text "1" at bounding box center [393, 78] width 3 height 5
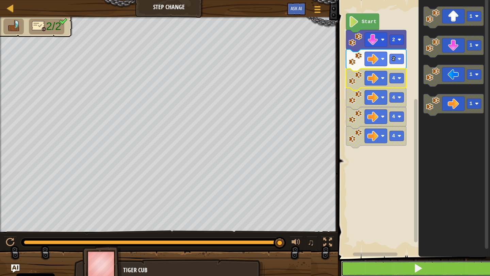
click at [375, 265] on button at bounding box center [418, 269] width 154 height 16
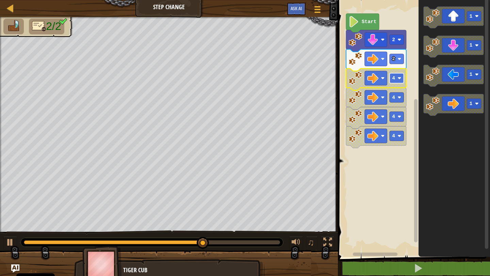
click at [395, 77] on text "4" at bounding box center [393, 78] width 3 height 5
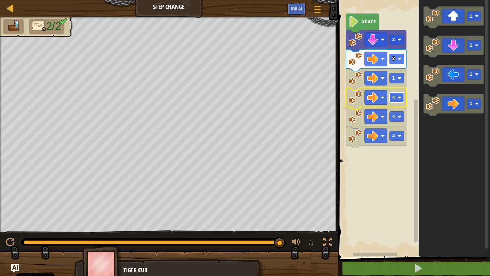
click at [391, 102] on rect "Blockly Workspace" at bounding box center [397, 98] width 14 height 10
click at [397, 119] on rect "Blockly Workspace" at bounding box center [397, 117] width 14 height 10
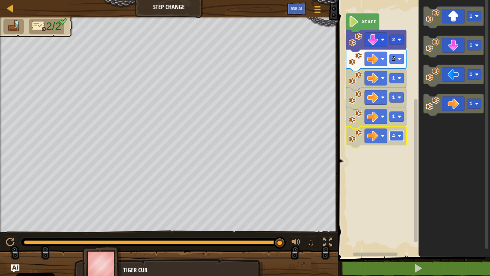
click at [394, 140] on rect "Blockly Workspace" at bounding box center [397, 136] width 14 height 10
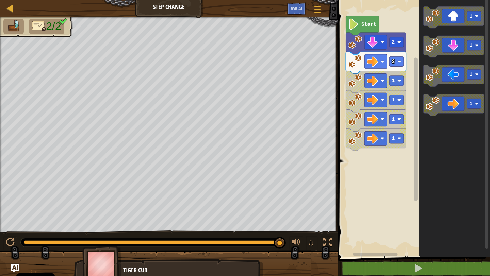
click at [397, 152] on rect "Blockly Workspace" at bounding box center [413, 127] width 154 height 261
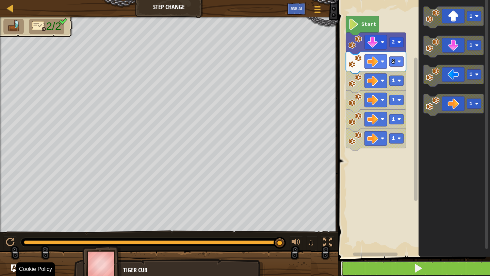
click at [411, 269] on button at bounding box center [418, 269] width 154 height 16
click at [362, 276] on button at bounding box center [418, 269] width 154 height 16
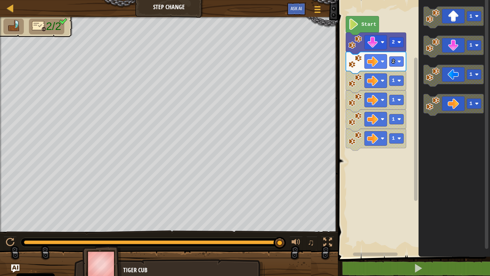
click at [357, 81] on image "Blockly Workspace" at bounding box center [356, 81] width 14 height 14
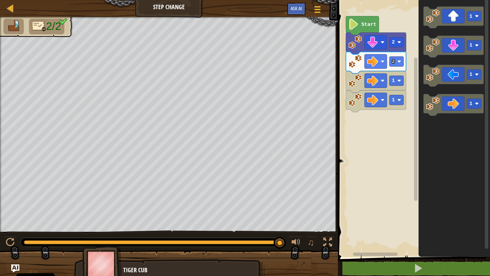
click at [357, 81] on image "Blockly Workspace" at bounding box center [356, 81] width 14 height 14
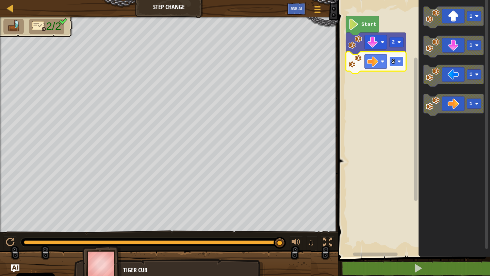
click at [400, 64] on rect "Blockly Workspace" at bounding box center [397, 62] width 14 height 10
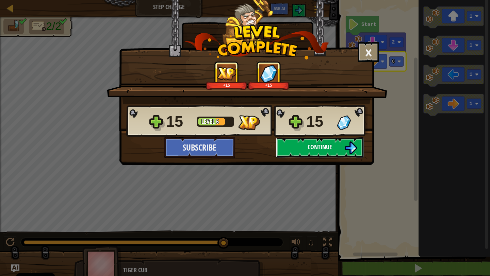
click at [319, 152] on button "Continue" at bounding box center [320, 148] width 88 height 20
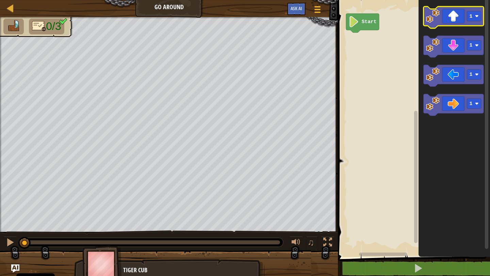
click at [456, 16] on icon "Blockly Workspace" at bounding box center [454, 17] width 60 height 22
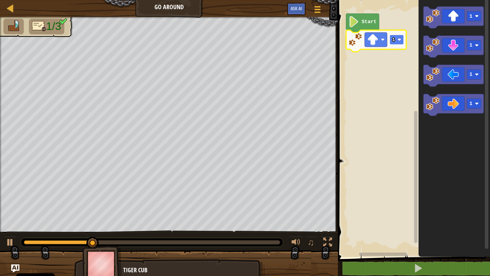
click at [397, 42] on rect "Blockly Workspace" at bounding box center [397, 40] width 14 height 10
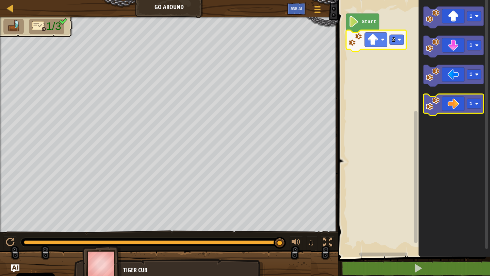
click at [457, 110] on icon "Blockly Workspace" at bounding box center [454, 105] width 60 height 22
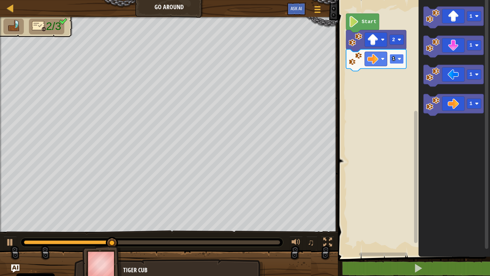
click at [394, 60] on text "1" at bounding box center [393, 58] width 3 height 5
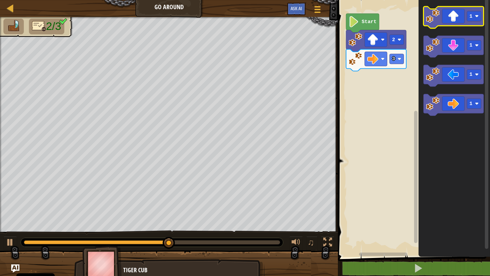
click at [463, 23] on icon "Blockly Workspace" at bounding box center [454, 17] width 60 height 22
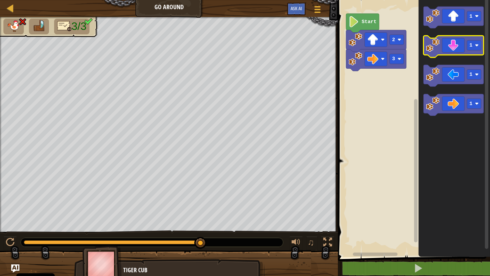
click at [455, 53] on icon "Blockly Workspace" at bounding box center [454, 47] width 60 height 22
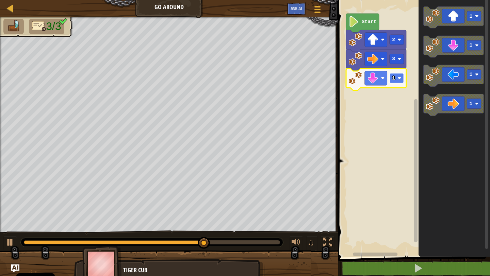
click at [394, 76] on text "1" at bounding box center [393, 78] width 3 height 5
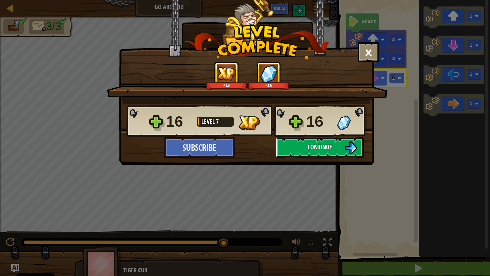
click at [325, 150] on span "Continue" at bounding box center [320, 147] width 25 height 9
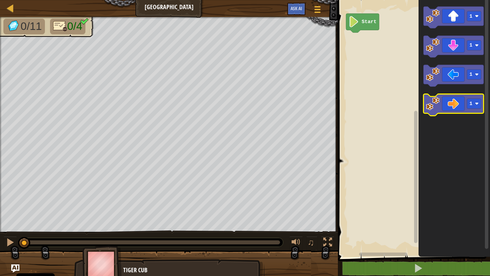
click at [427, 103] on image "Blockly Workspace" at bounding box center [433, 104] width 14 height 14
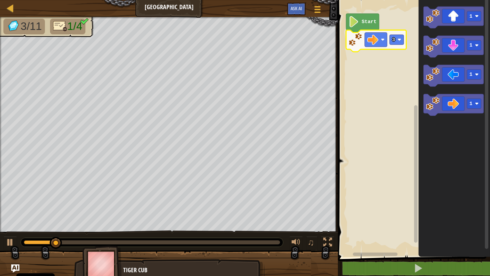
click at [387, 71] on rect "Blockly Workspace" at bounding box center [413, 127] width 154 height 261
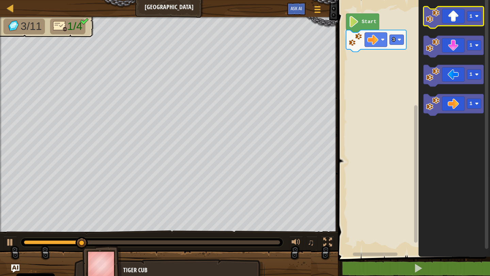
click at [447, 22] on icon "Blockly Workspace" at bounding box center [454, 17] width 60 height 22
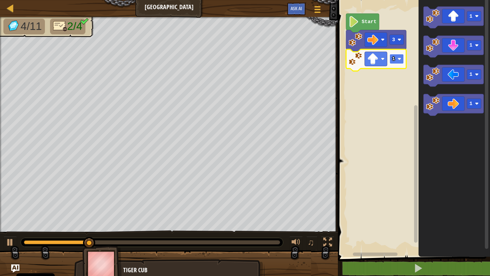
click at [400, 60] on image "Blockly Workspace" at bounding box center [400, 59] width 4 height 4
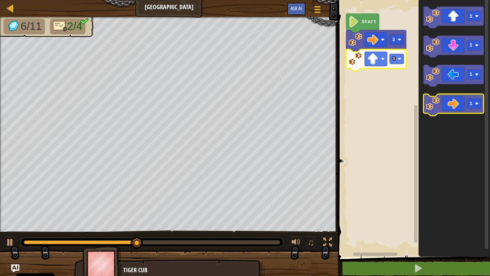
click at [459, 103] on icon "Blockly Workspace" at bounding box center [454, 105] width 60 height 22
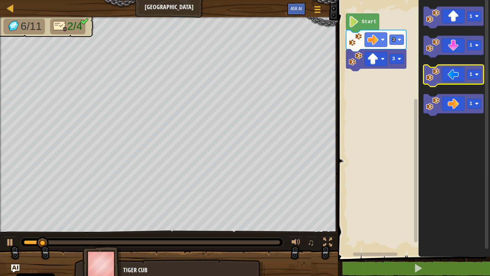
click at [466, 81] on icon "Blockly Workspace" at bounding box center [454, 76] width 60 height 22
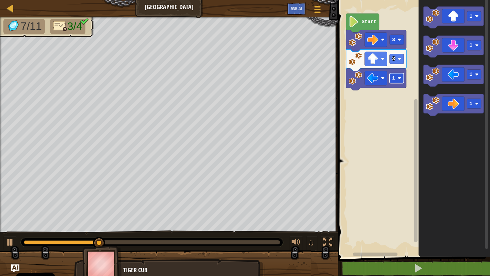
click at [396, 80] on rect "Blockly Workspace" at bounding box center [397, 78] width 14 height 10
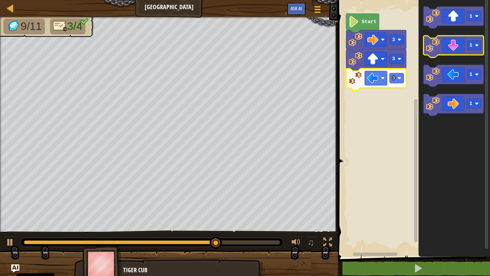
click at [448, 46] on icon "Blockly Workspace" at bounding box center [454, 47] width 60 height 22
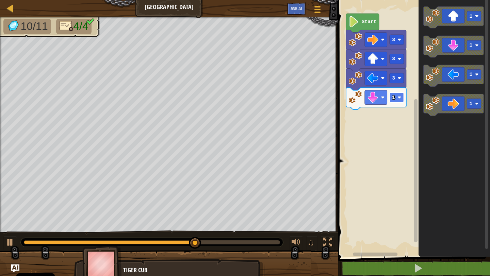
click at [401, 99] on image "Blockly Workspace" at bounding box center [400, 98] width 4 height 4
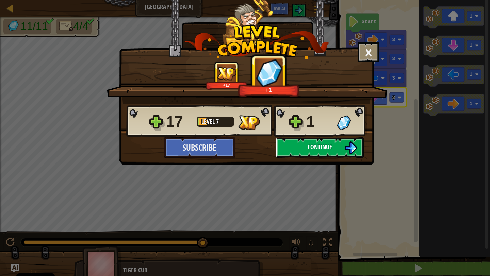
click at [350, 148] on img at bounding box center [350, 148] width 13 height 13
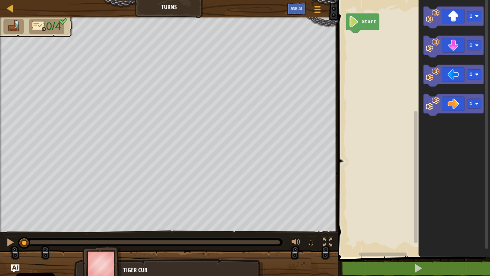
click at [11, 26] on img at bounding box center [13, 26] width 14 height 12
click at [454, 69] on icon "Blockly Workspace" at bounding box center [454, 76] width 60 height 22
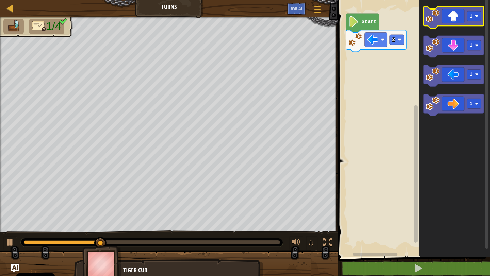
click at [440, 16] on icon "Blockly Workspace" at bounding box center [454, 17] width 60 height 22
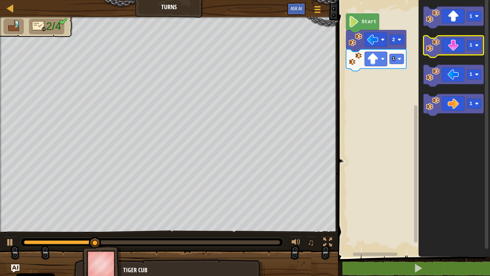
click at [450, 46] on icon "Blockly Workspace" at bounding box center [454, 47] width 60 height 22
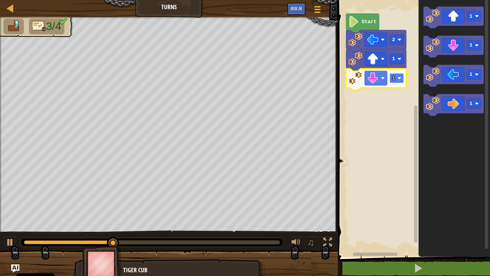
click at [394, 76] on text "1" at bounding box center [393, 78] width 3 height 5
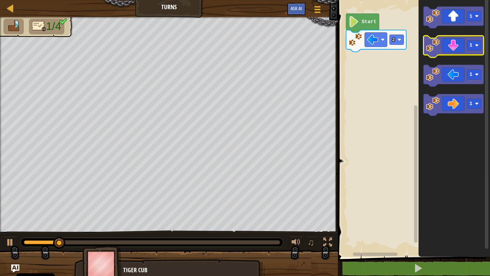
click at [447, 51] on icon "Blockly Workspace" at bounding box center [454, 47] width 60 height 22
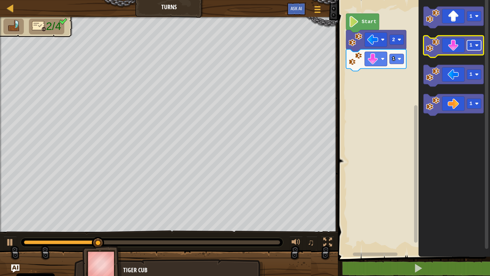
click at [472, 45] on text "1" at bounding box center [471, 45] width 3 height 5
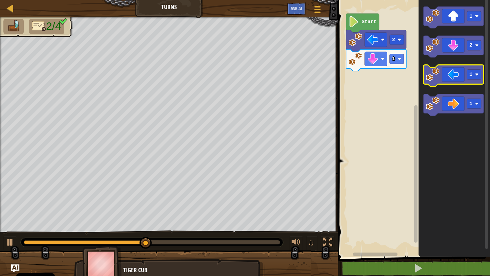
click at [468, 73] on rect "Blockly Workspace" at bounding box center [474, 75] width 14 height 10
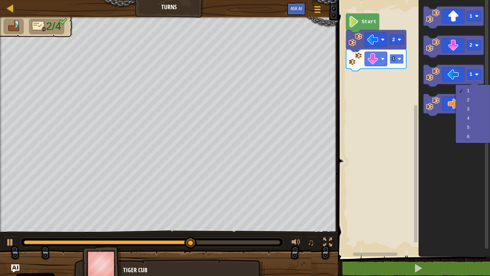
click at [402, 57] on rect "Blockly Workspace" at bounding box center [397, 59] width 14 height 10
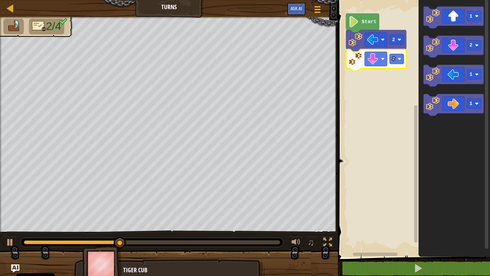
click at [448, 118] on icon "Blockly Workspace" at bounding box center [454, 127] width 71 height 261
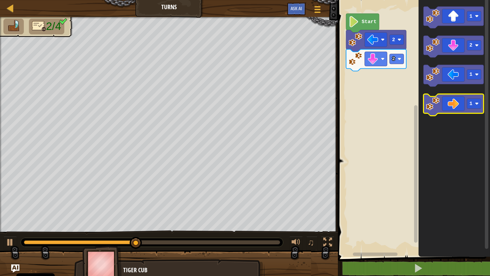
click at [447, 109] on icon "Blockly Workspace" at bounding box center [454, 105] width 60 height 22
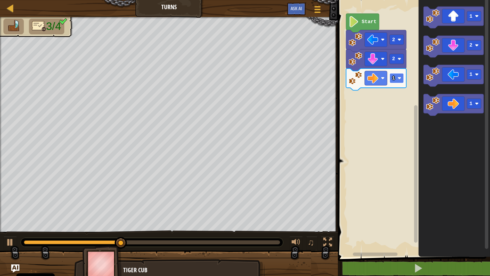
click at [394, 80] on text "1" at bounding box center [393, 78] width 3 height 5
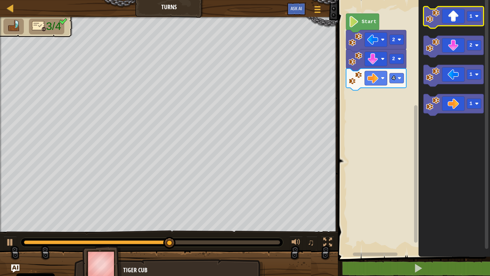
click at [453, 15] on icon "Blockly Workspace" at bounding box center [454, 17] width 60 height 22
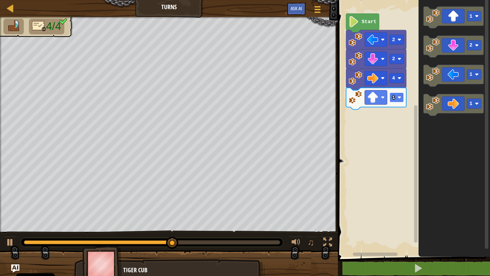
click at [396, 100] on rect "Blockly Workspace" at bounding box center [397, 98] width 14 height 10
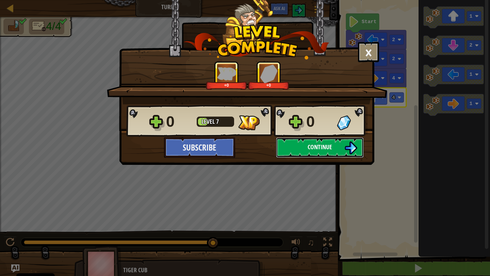
click at [335, 147] on button "Continue" at bounding box center [320, 148] width 88 height 20
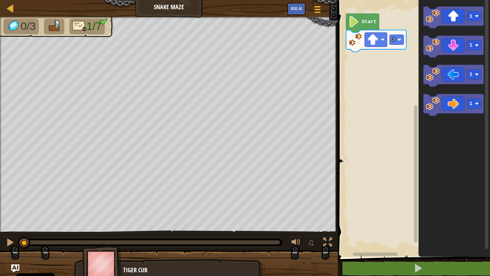
click at [53, 25] on img at bounding box center [54, 26] width 14 height 12
click at [451, 109] on icon "Blockly Workspace" at bounding box center [454, 105] width 60 height 22
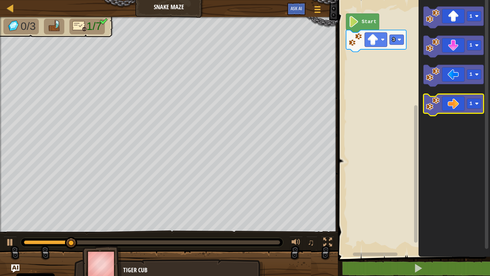
click at [441, 110] on icon "Blockly Workspace" at bounding box center [454, 105] width 60 height 22
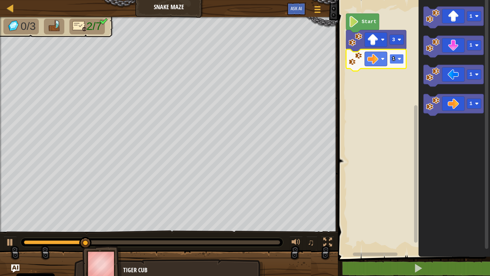
click at [397, 62] on rect "Blockly Workspace" at bounding box center [397, 59] width 14 height 10
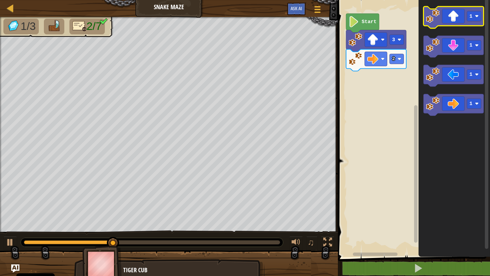
click at [451, 27] on rect "Blockly Workspace" at bounding box center [454, 17] width 60 height 22
click at [437, 19] on image "Blockly Workspace" at bounding box center [433, 16] width 14 height 14
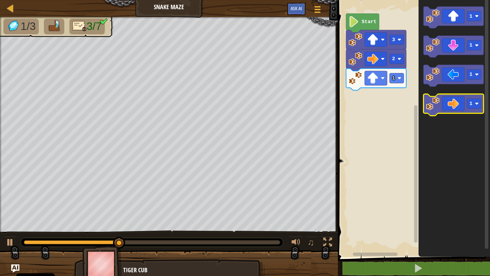
click at [443, 111] on icon "Blockly Workspace" at bounding box center [454, 105] width 60 height 22
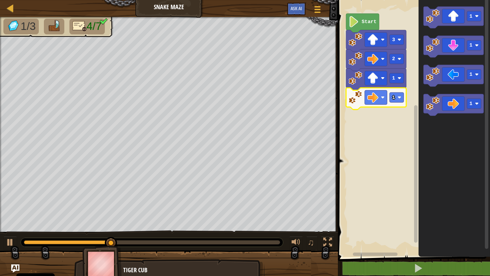
click at [392, 103] on icon "Blockly Workspace" at bounding box center [376, 99] width 60 height 22
click at [396, 103] on icon "Blockly Workspace" at bounding box center [376, 99] width 60 height 22
click at [406, 93] on icon "Blockly Workspace" at bounding box center [376, 99] width 60 height 22
click at [402, 98] on rect "Blockly Workspace" at bounding box center [397, 98] width 14 height 10
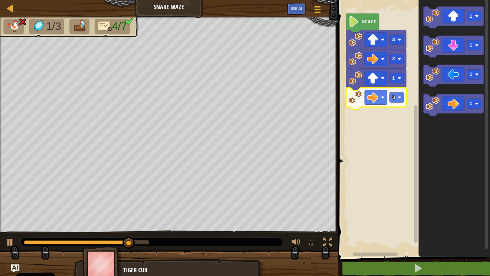
click at [480, 112] on div "Start 3 2 1 3 1 1 1 1" at bounding box center [413, 127] width 154 height 261
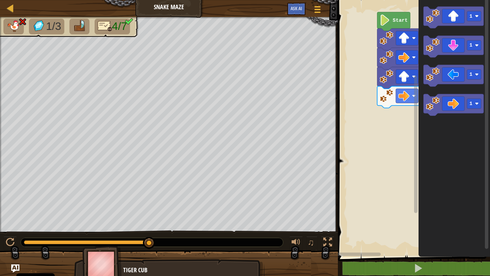
click at [410, 105] on rect "Blockly Workspace" at bounding box center [413, 127] width 154 height 261
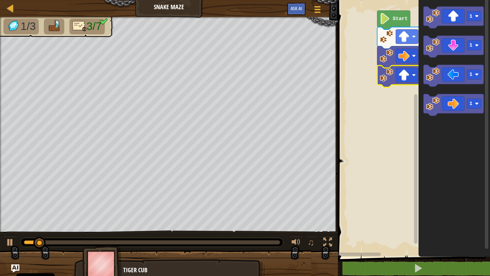
click at [386, 68] on image "Blockly Workspace" at bounding box center [387, 75] width 14 height 14
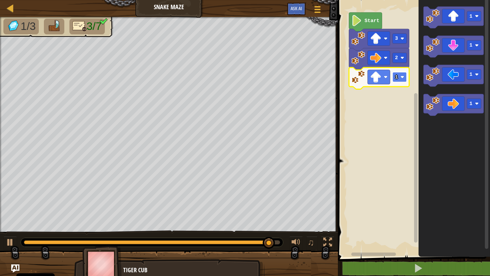
click at [401, 76] on image "Blockly Workspace" at bounding box center [403, 77] width 4 height 4
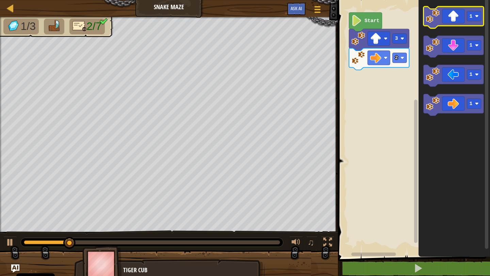
click at [461, 22] on icon "Blockly Workspace" at bounding box center [454, 17] width 60 height 22
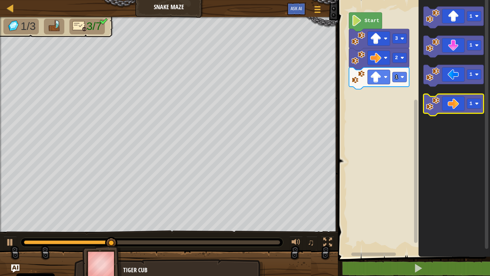
click at [454, 102] on icon "Blockly Workspace" at bounding box center [454, 105] width 60 height 22
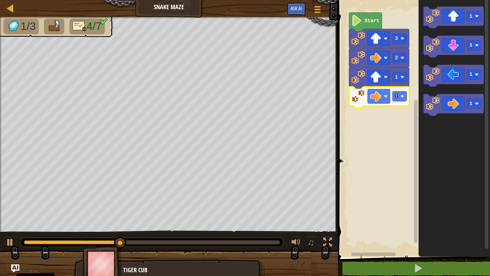
click at [408, 99] on icon "Blockly Workspace" at bounding box center [379, 98] width 60 height 22
click at [396, 98] on text "1" at bounding box center [396, 96] width 3 height 5
click at [449, 58] on icon "Blockly Workspace" at bounding box center [454, 127] width 71 height 261
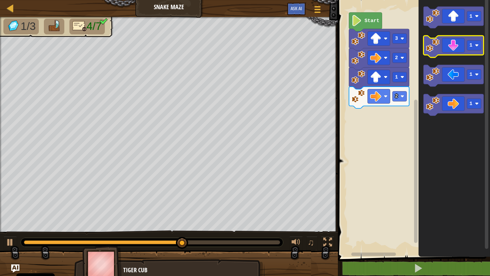
click at [447, 43] on icon "Blockly Workspace" at bounding box center [454, 47] width 60 height 22
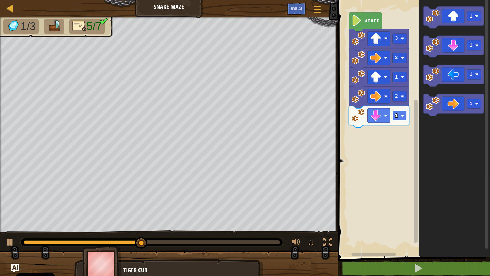
click at [405, 117] on rect "Blockly Workspace" at bounding box center [400, 116] width 14 height 10
click at [447, 109] on icon "Blockly Workspace" at bounding box center [454, 105] width 60 height 22
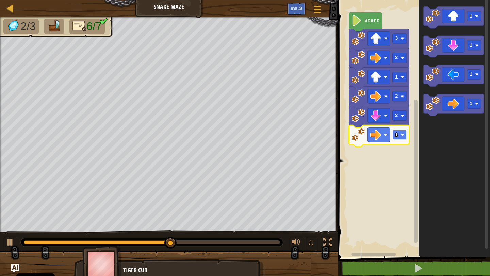
click at [395, 136] on text "1" at bounding box center [396, 134] width 3 height 5
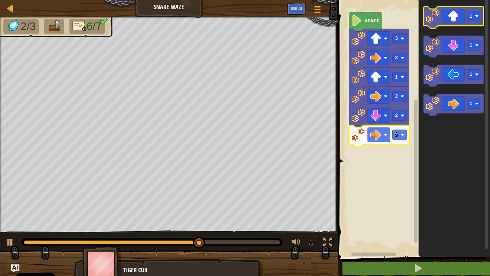
click at [458, 23] on icon "Blockly Workspace" at bounding box center [454, 17] width 60 height 22
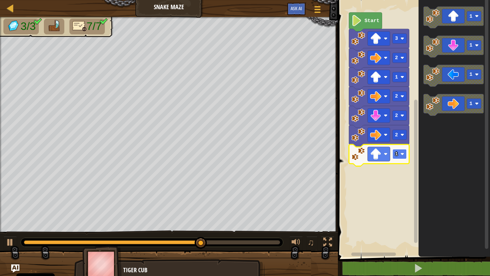
click at [396, 151] on text "1" at bounding box center [396, 153] width 3 height 5
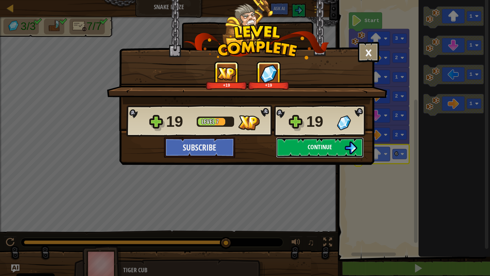
click at [308, 141] on button "Continue" at bounding box center [320, 148] width 88 height 20
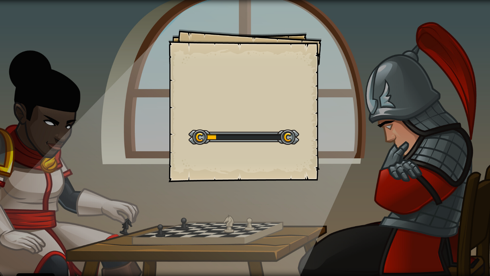
click at [278, 140] on div at bounding box center [244, 137] width 111 height 15
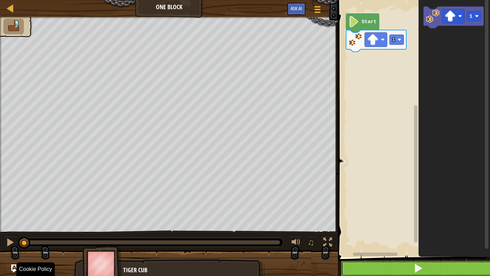
click at [376, 274] on button at bounding box center [418, 269] width 154 height 16
